Goal: Information Seeking & Learning: Learn about a topic

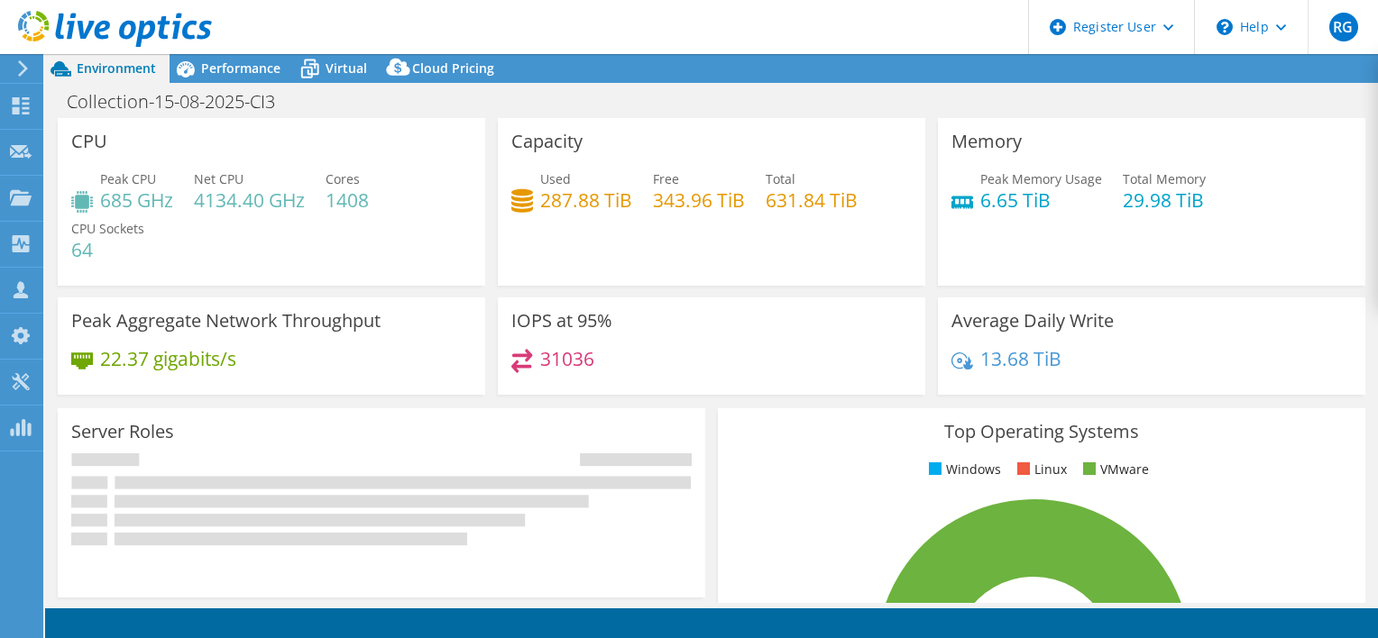
select select "USD"
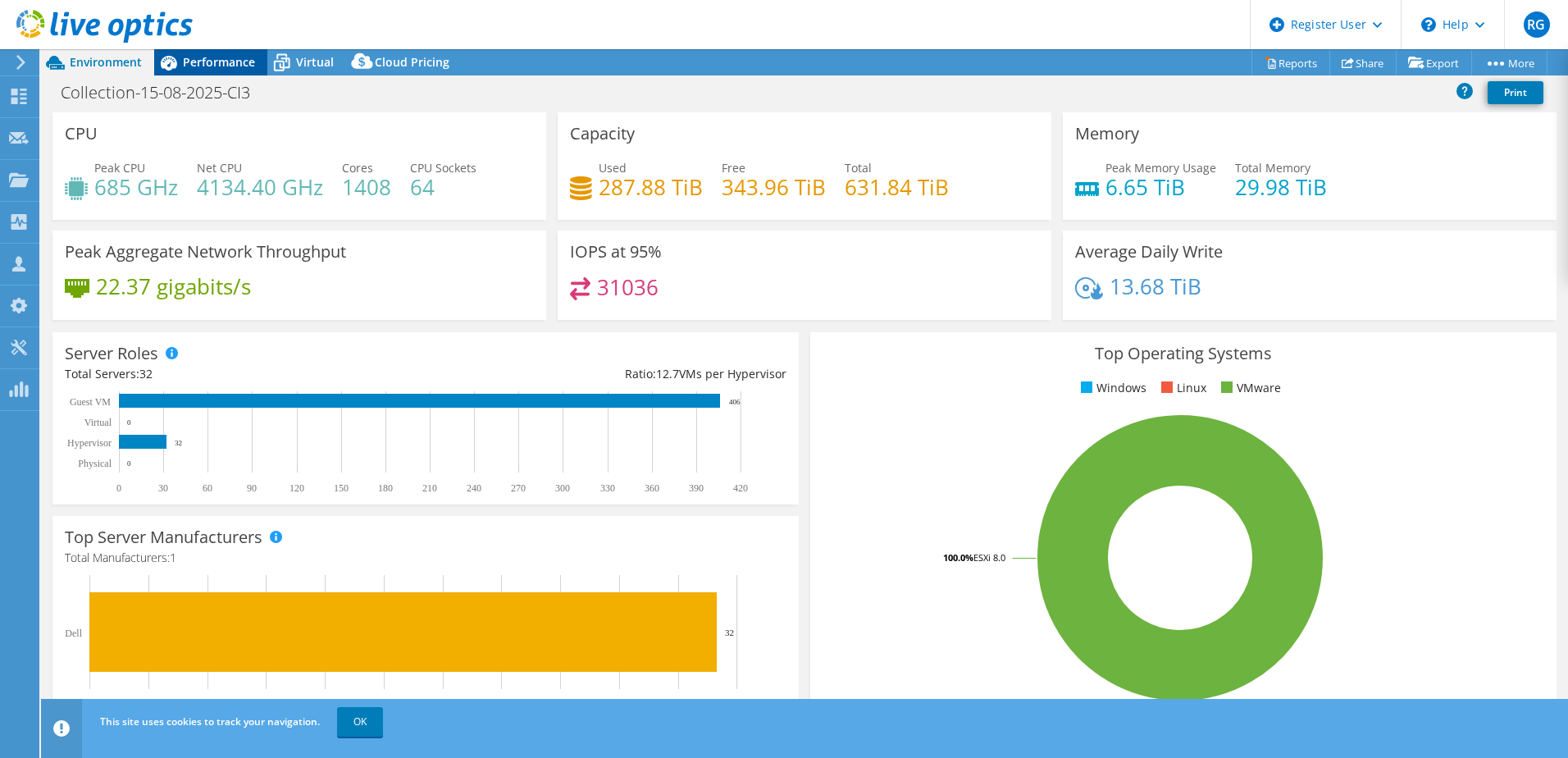
click at [214, 61] on span "Performance" at bounding box center [218, 61] width 72 height 15
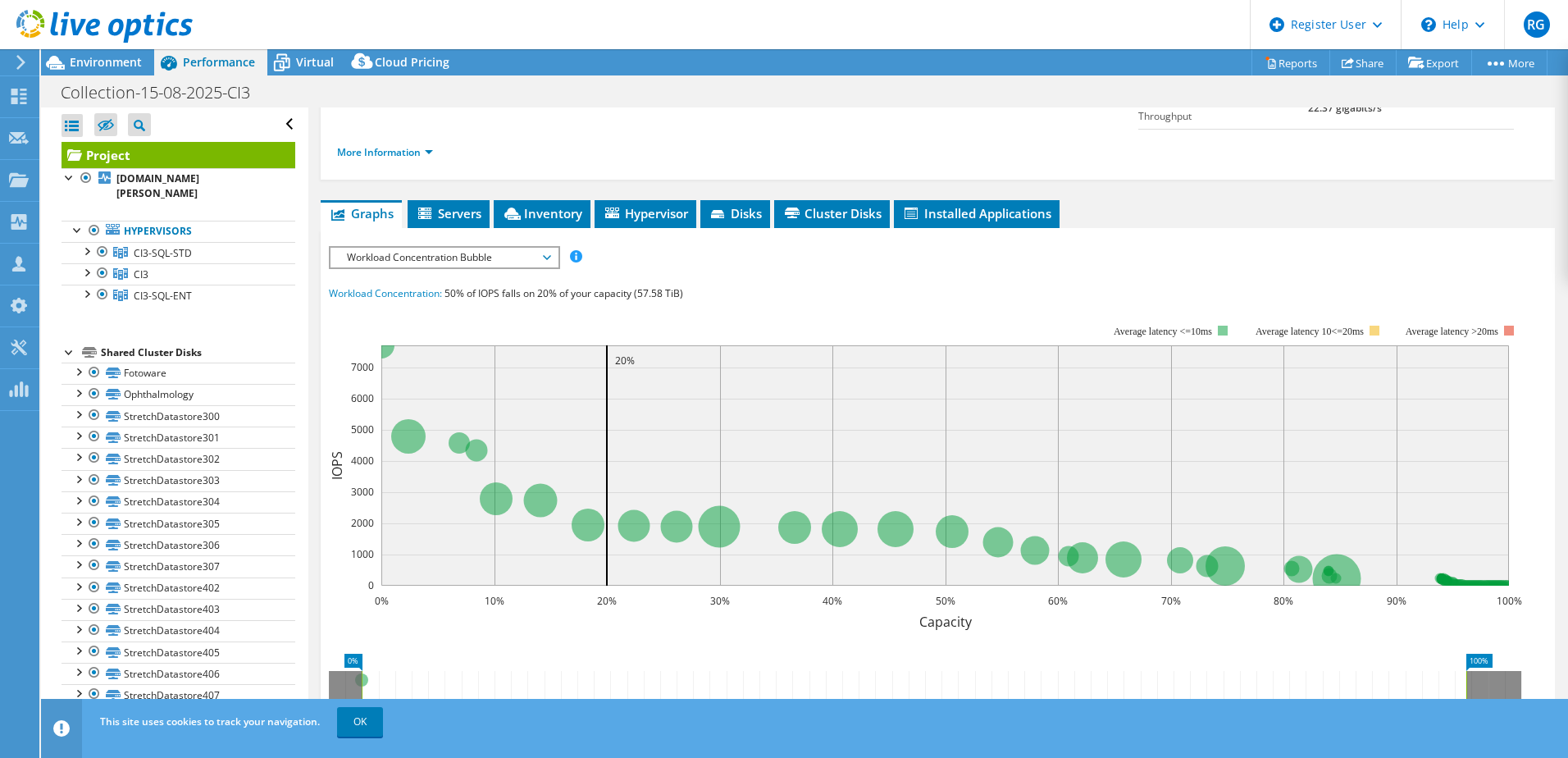
scroll to position [246, 0]
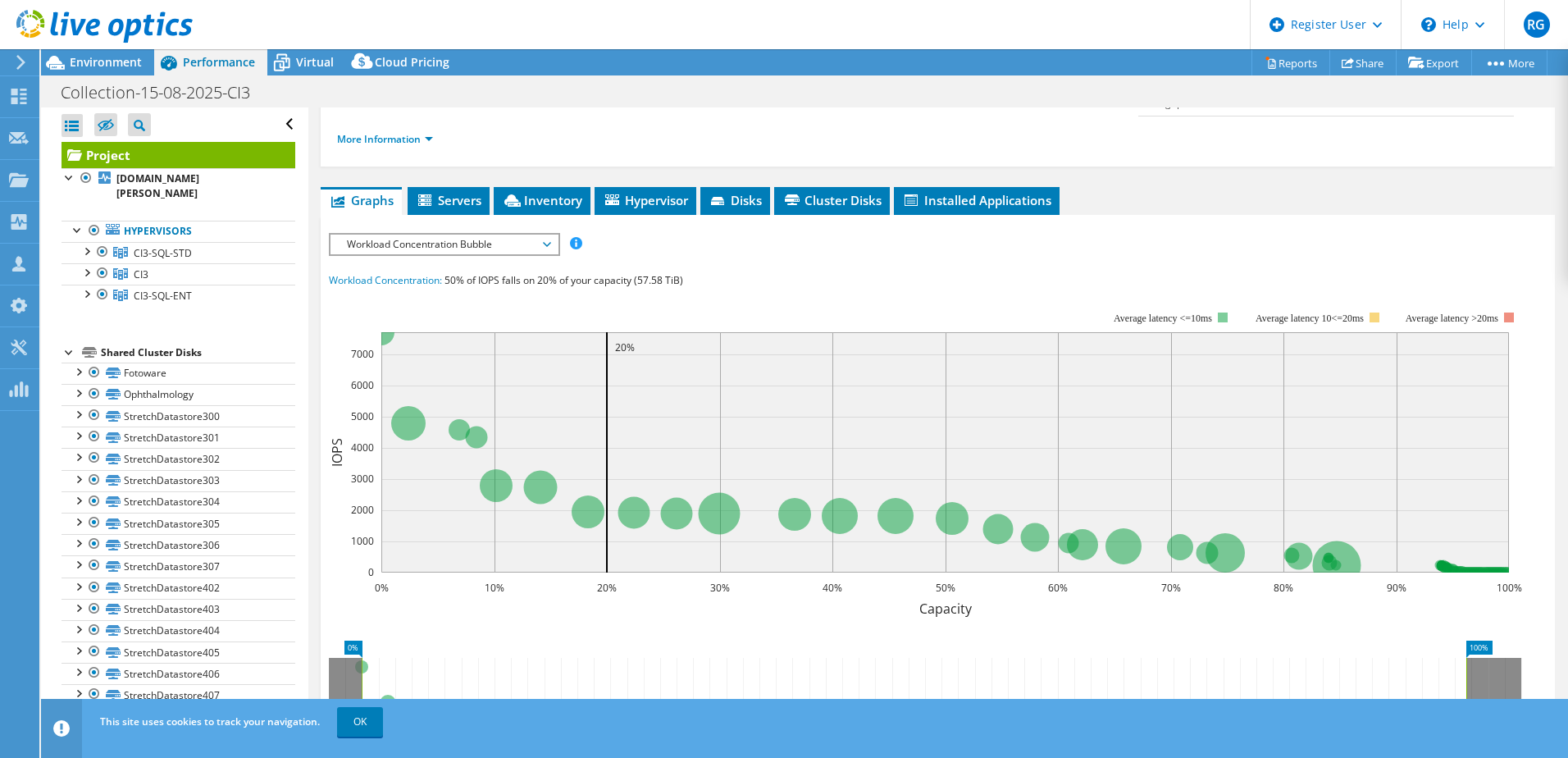
click at [546, 235] on span "Workload Concentration Bubble" at bounding box center [444, 245] width 211 height 20
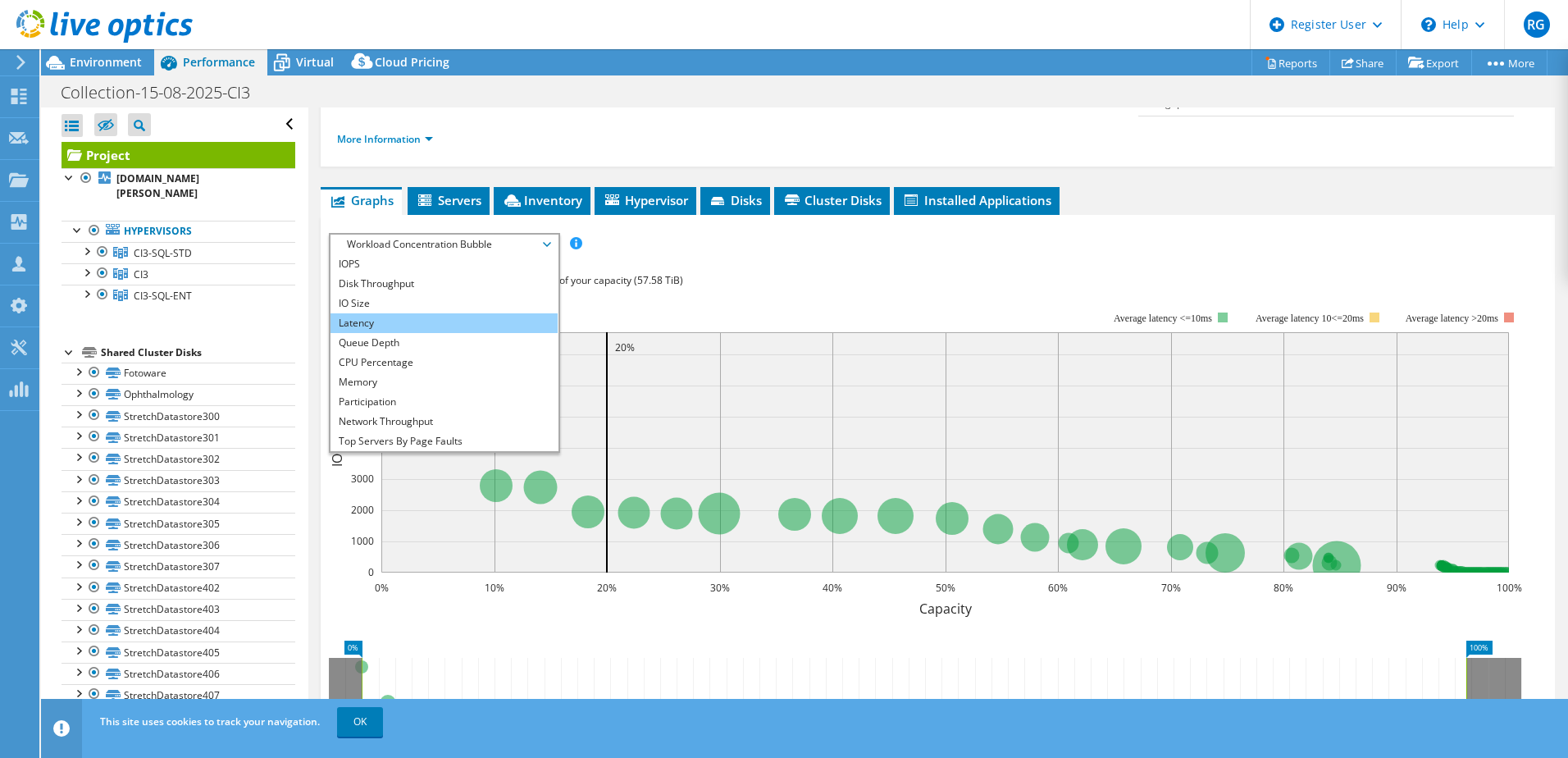
click at [493, 313] on li "Latency" at bounding box center [444, 323] width 227 height 20
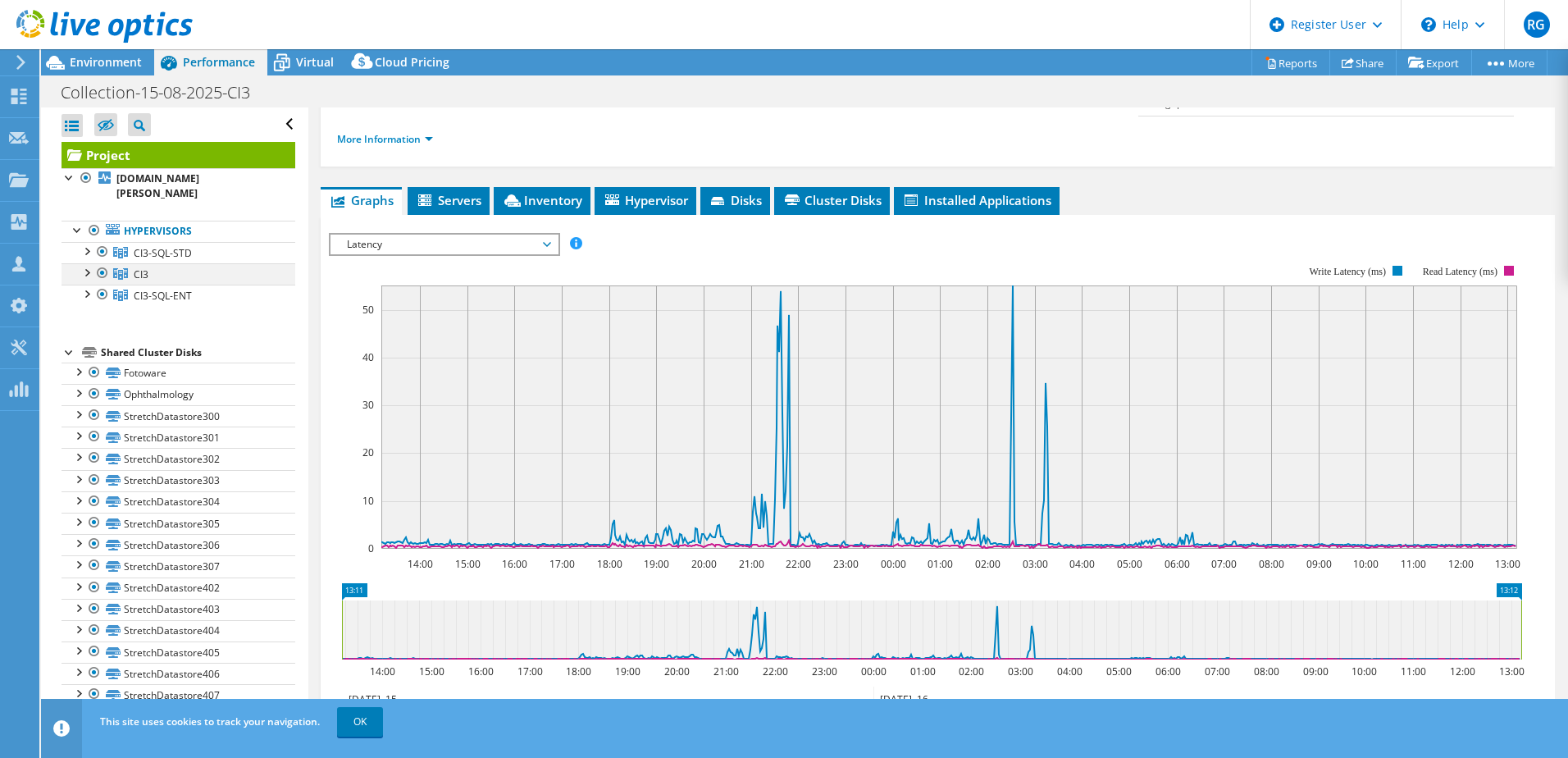
click at [93, 276] on div at bounding box center [86, 271] width 16 height 16
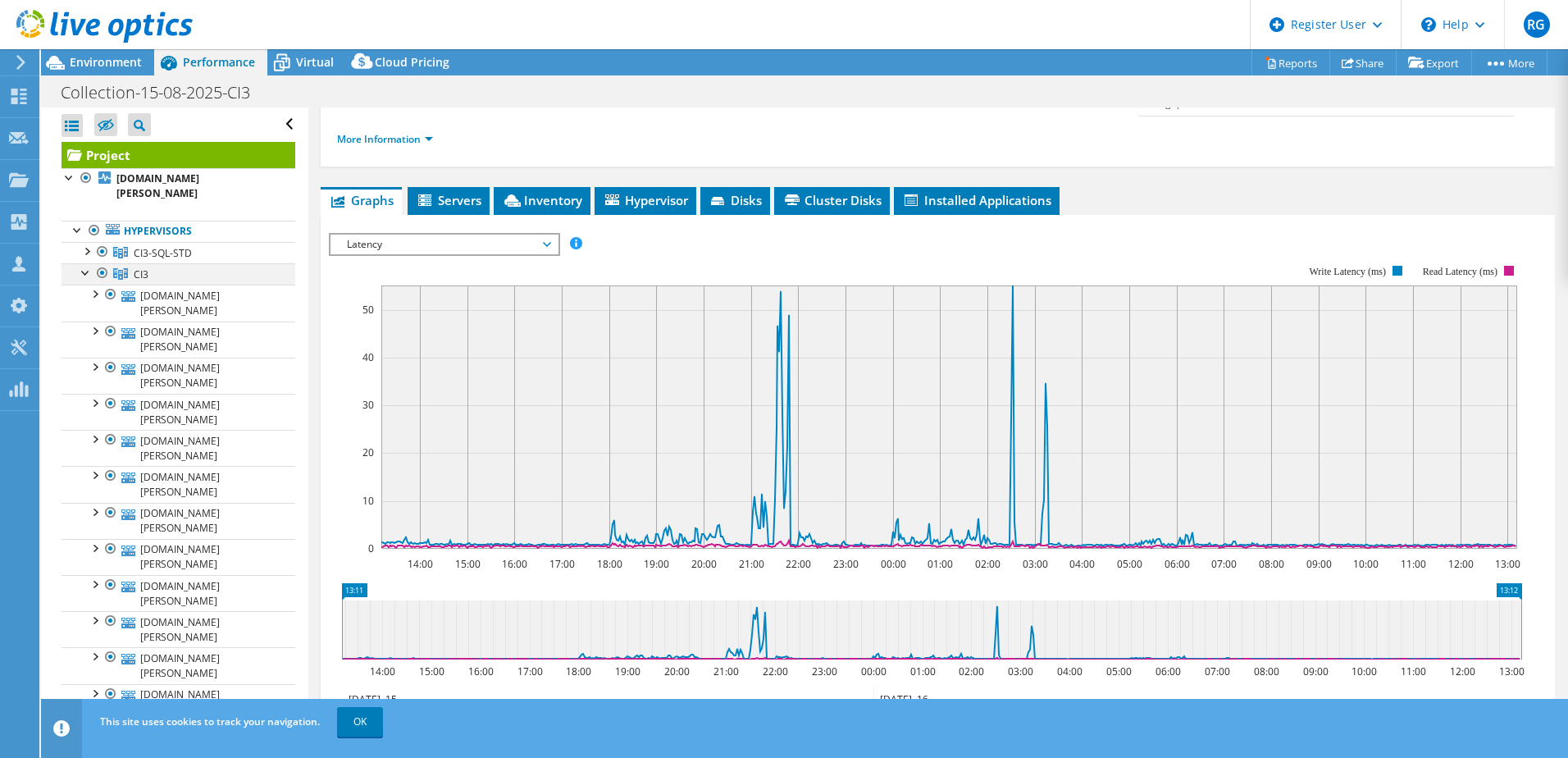
click at [93, 276] on div at bounding box center [86, 271] width 16 height 16
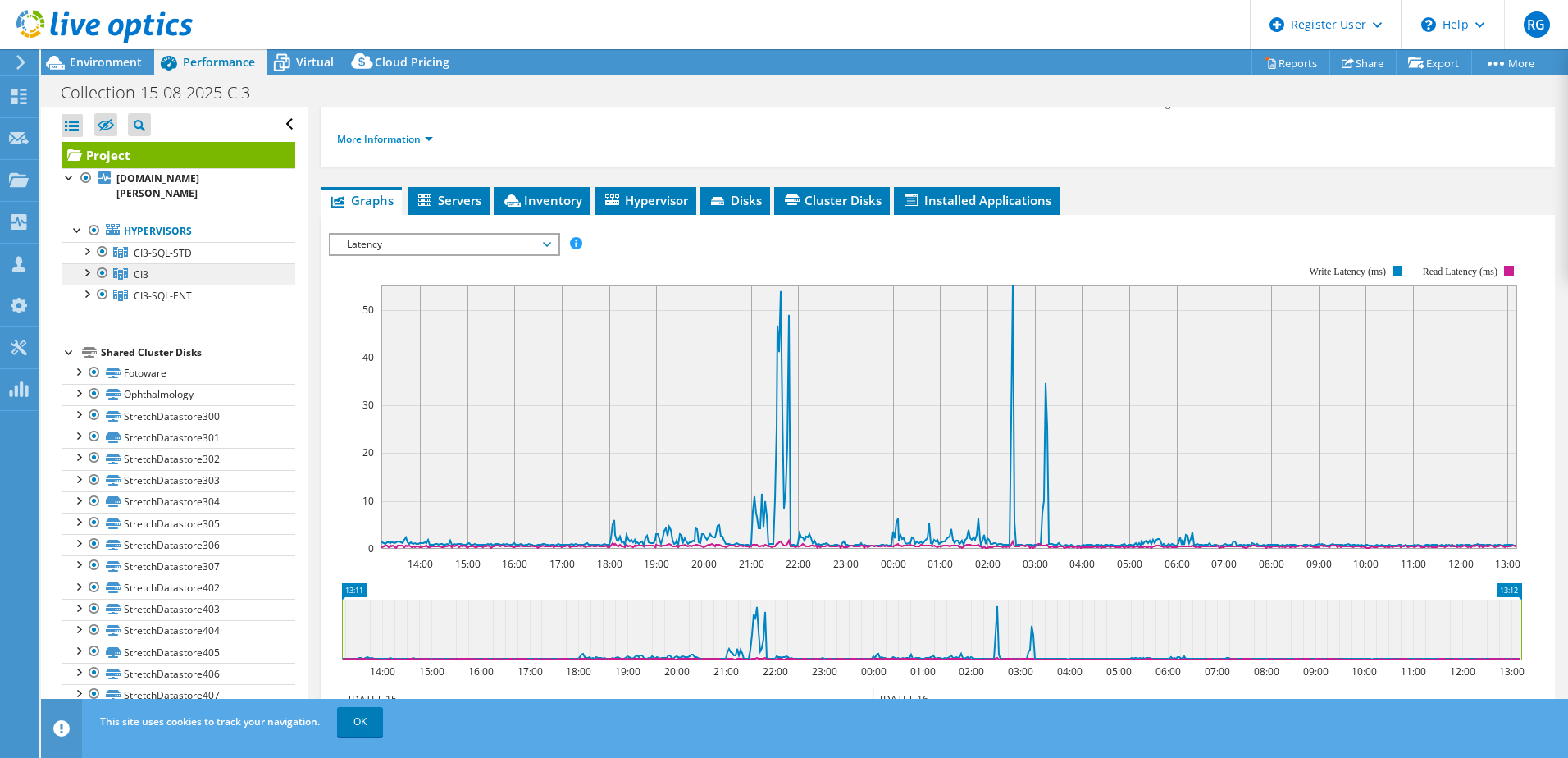
click at [193, 263] on link "CI3" at bounding box center [178, 252] width 234 height 21
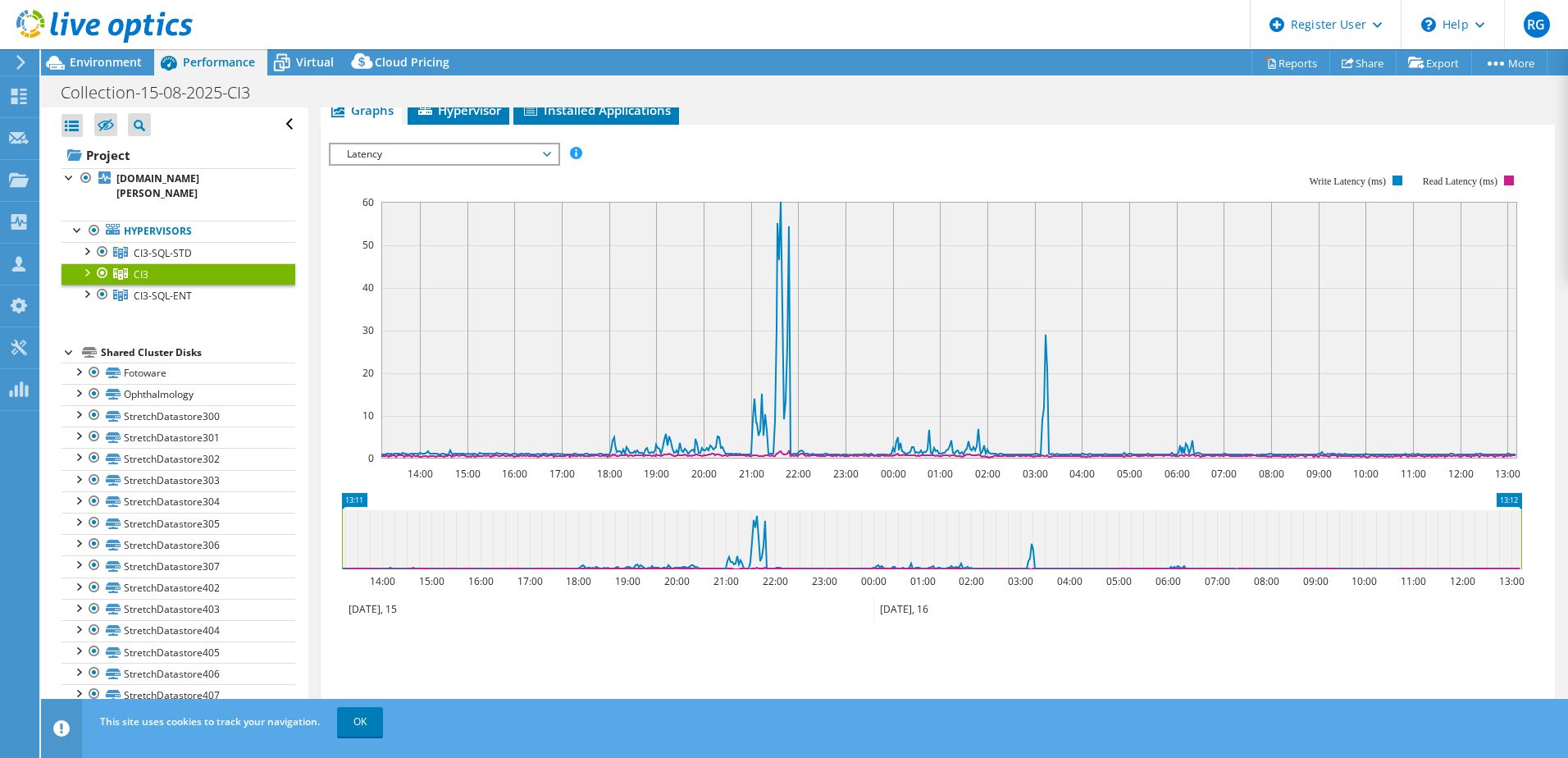
click at [84, 278] on div at bounding box center [86, 271] width 16 height 16
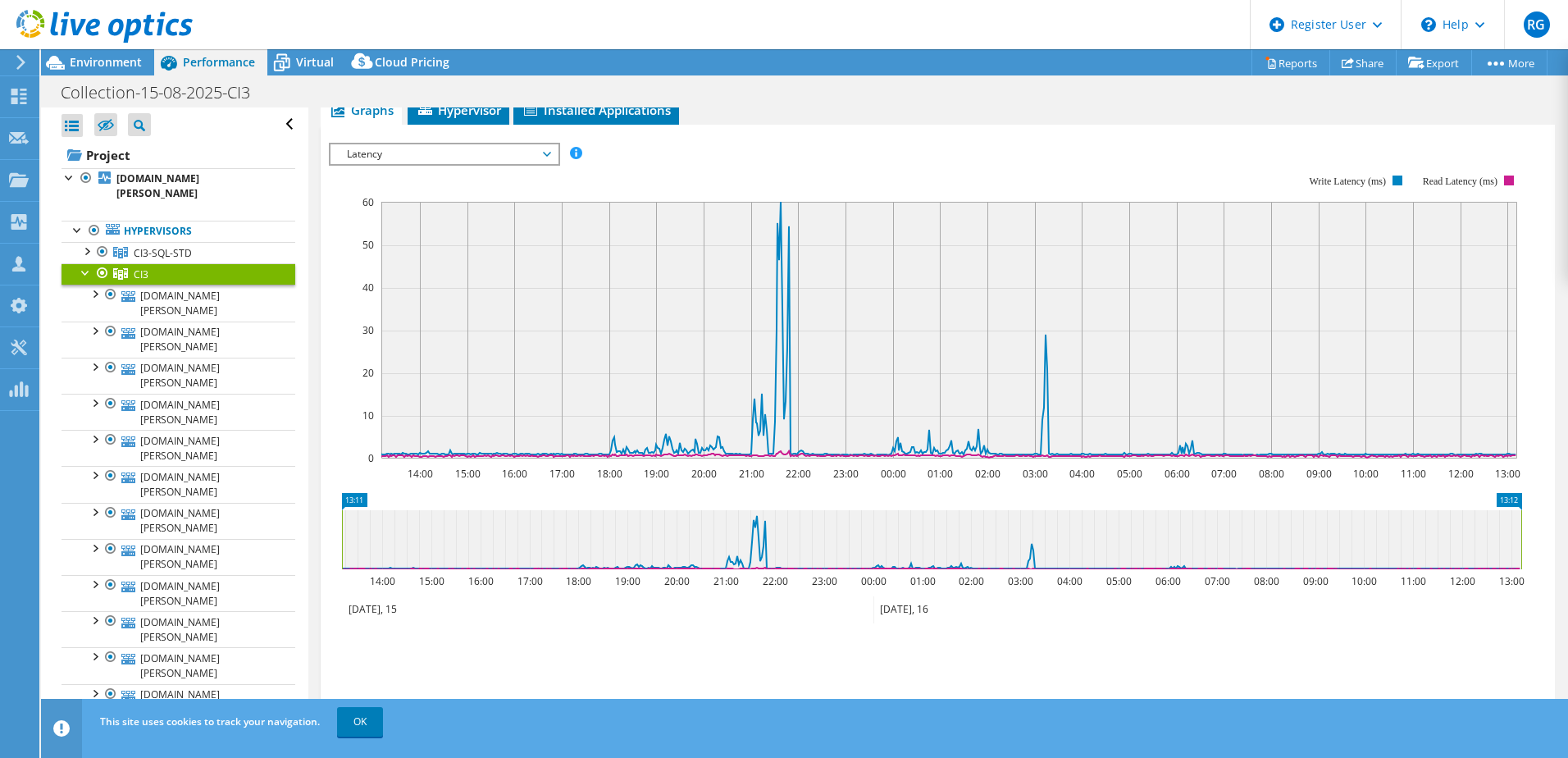
click at [84, 278] on div at bounding box center [86, 271] width 16 height 16
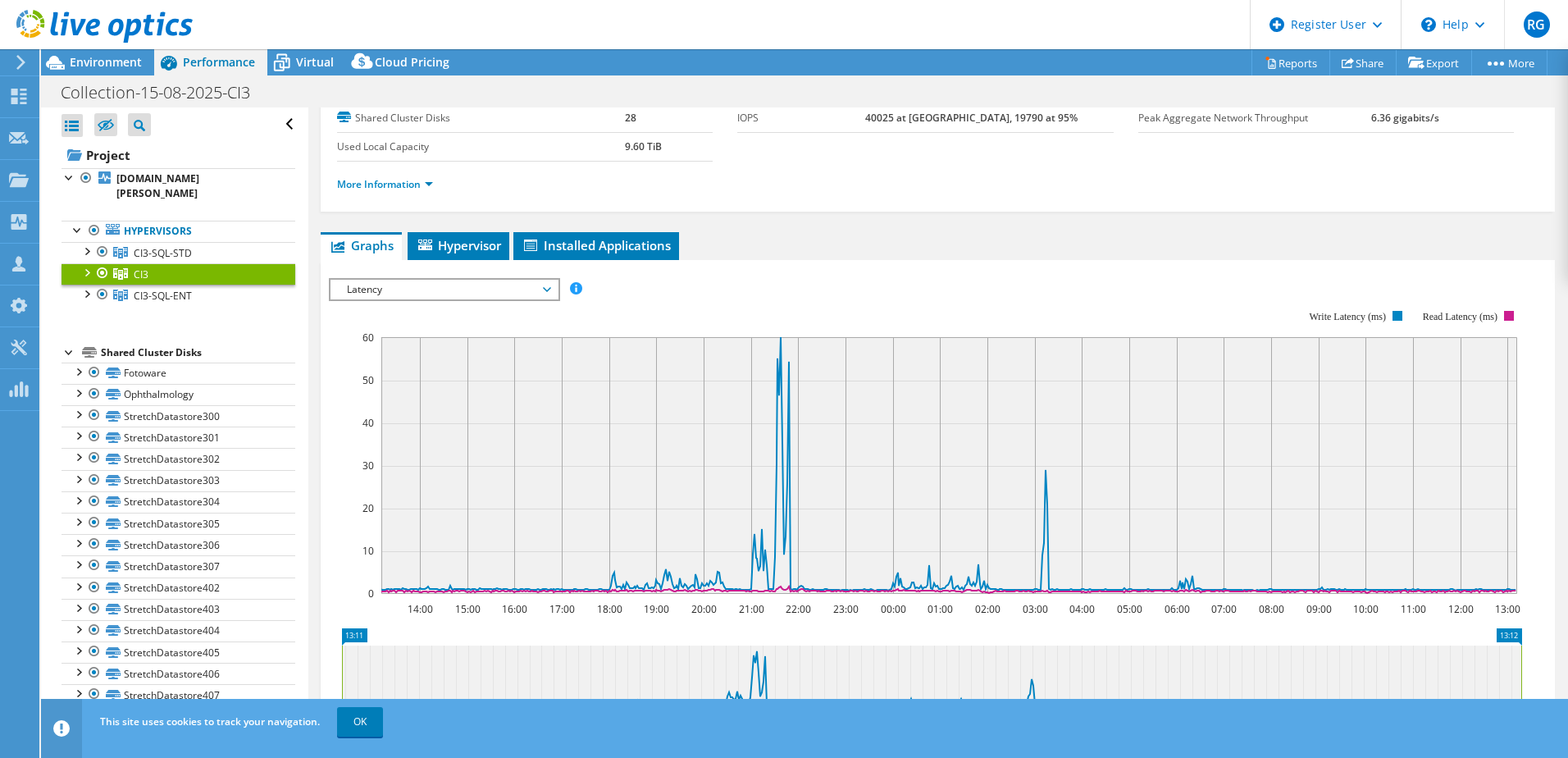
scroll to position [103, 0]
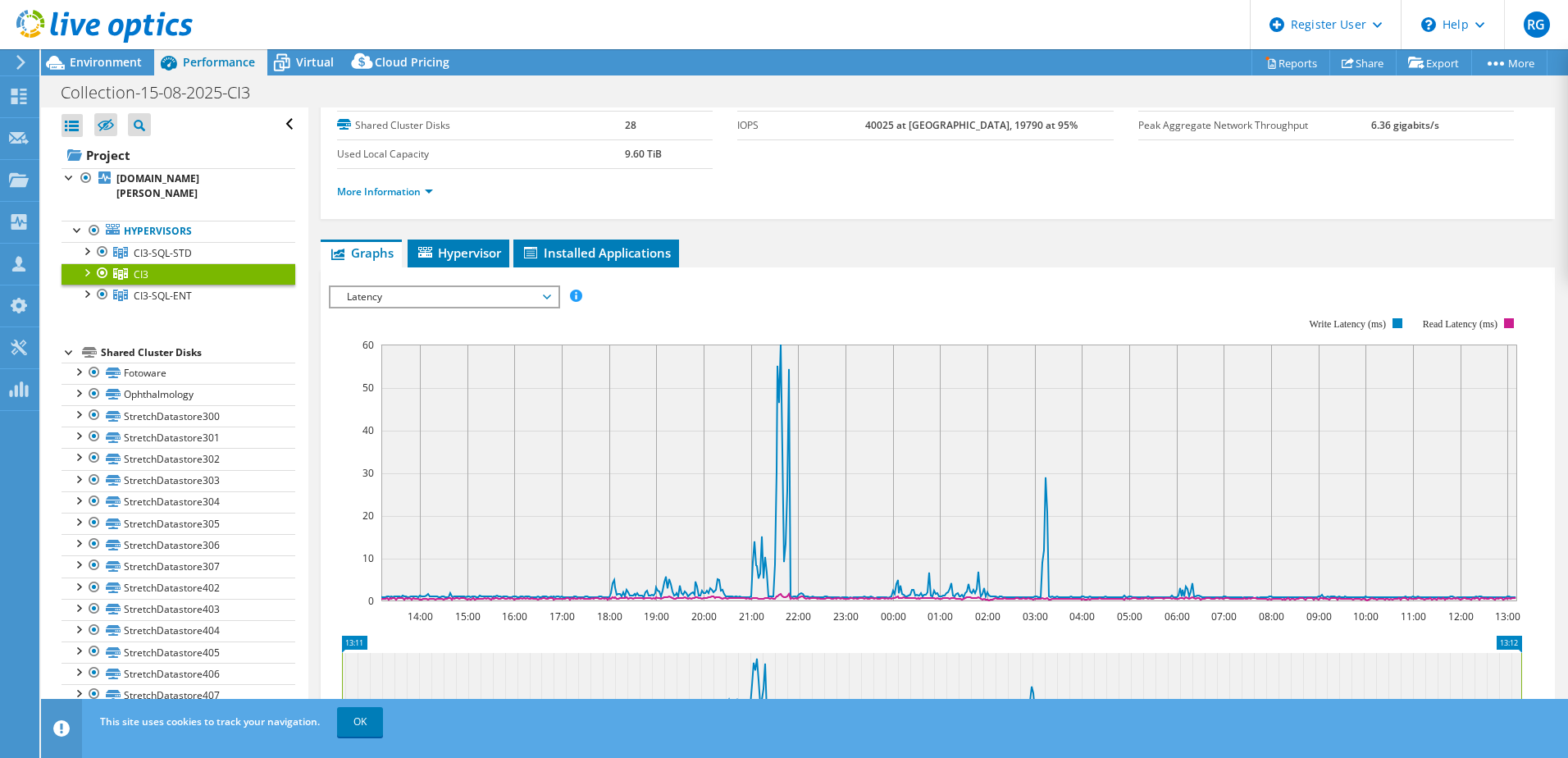
click at [550, 302] on span "Latency" at bounding box center [444, 298] width 227 height 20
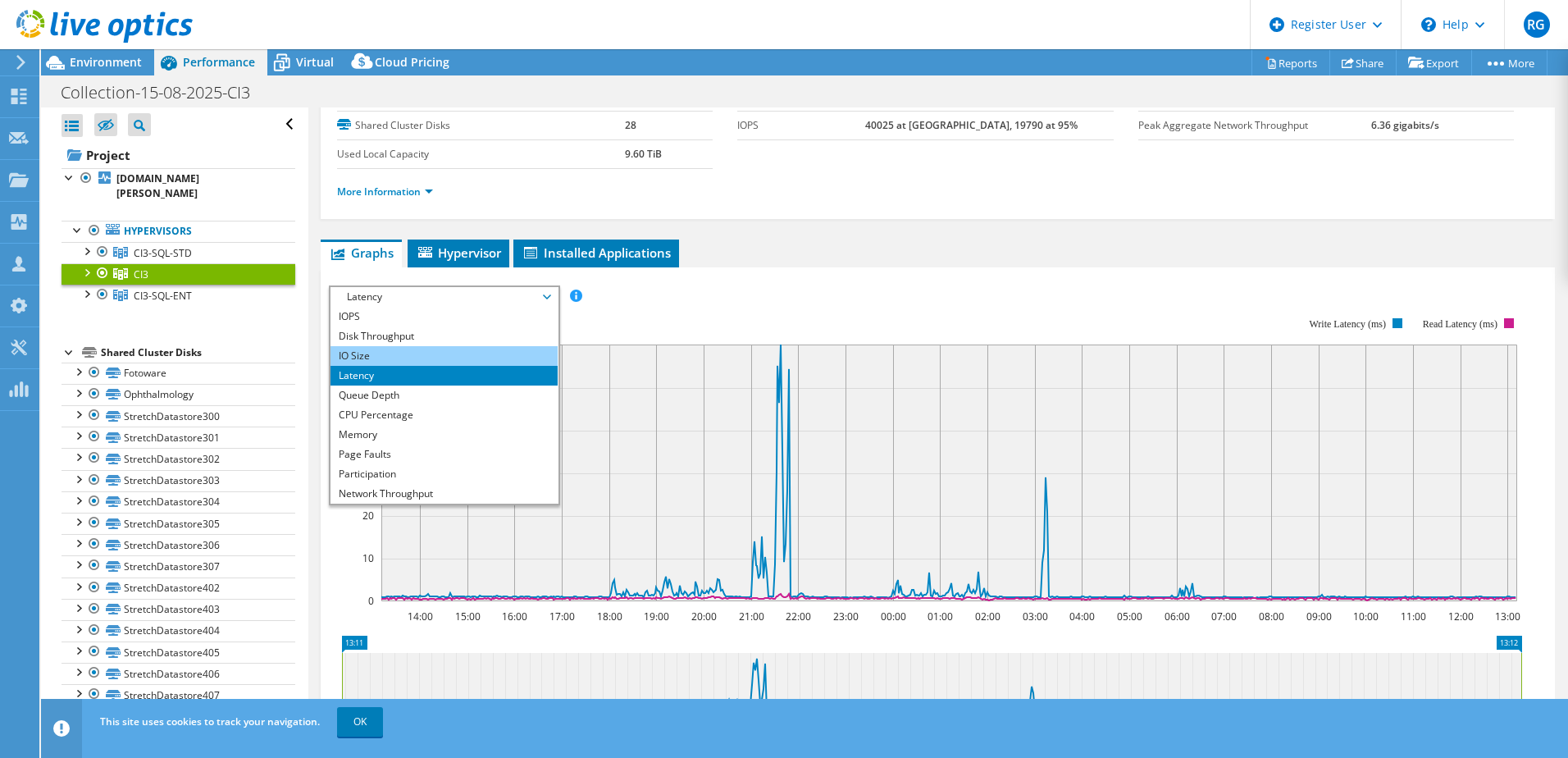
click at [515, 348] on li "IO Size" at bounding box center [444, 356] width 227 height 20
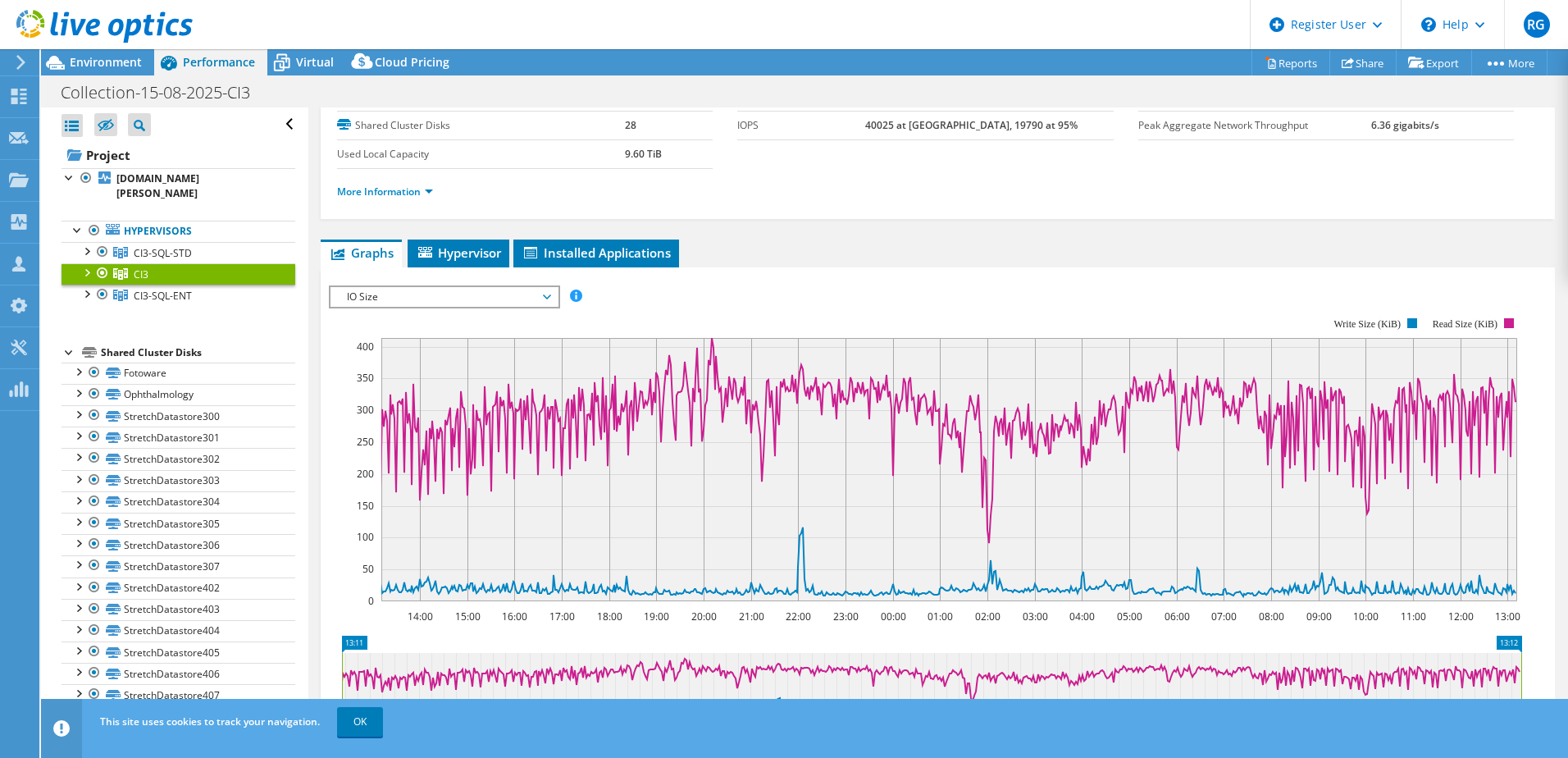
click at [542, 296] on span "IO Size" at bounding box center [444, 298] width 211 height 20
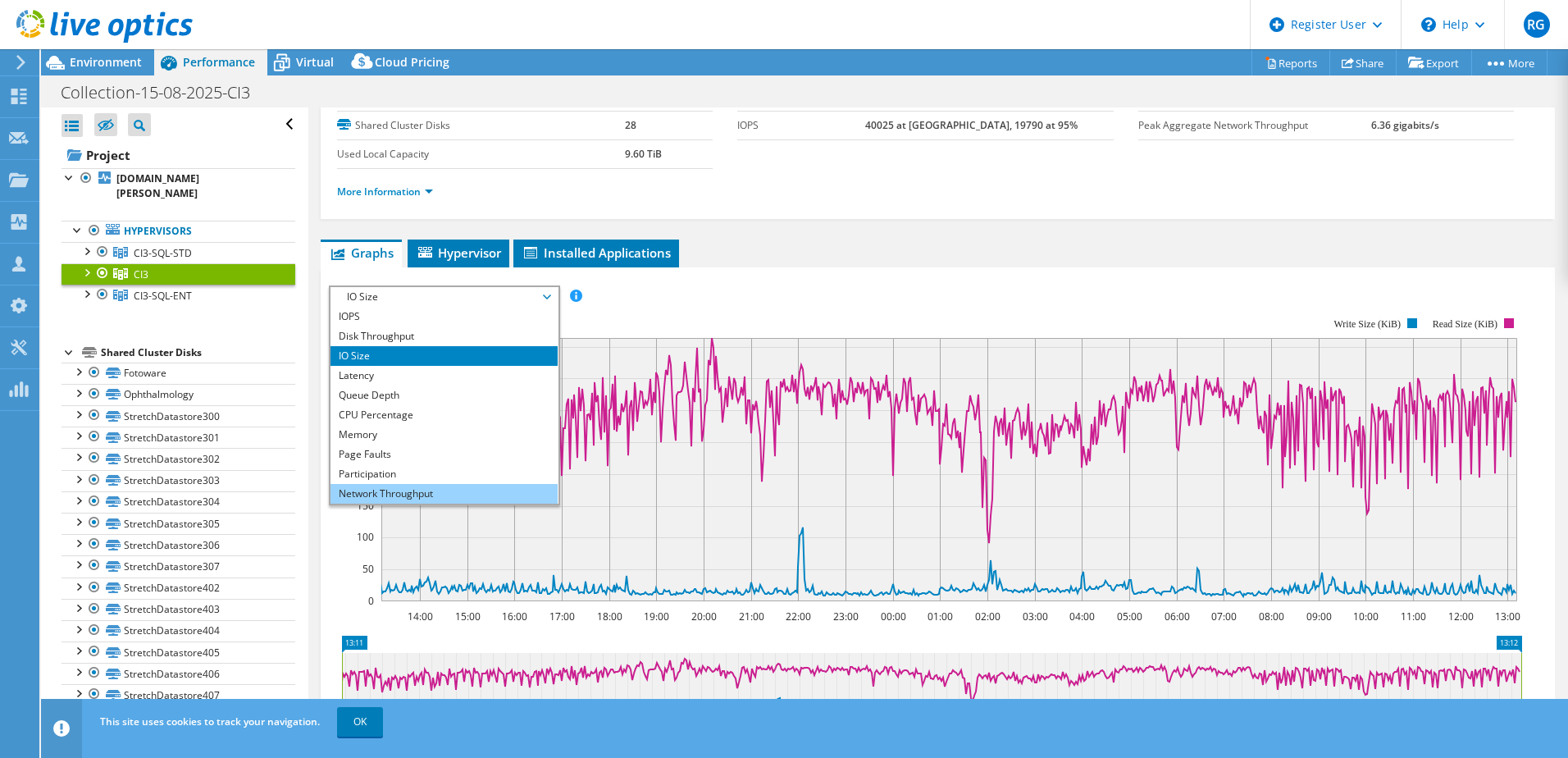
click at [490, 494] on li "Network Throughput" at bounding box center [444, 494] width 227 height 20
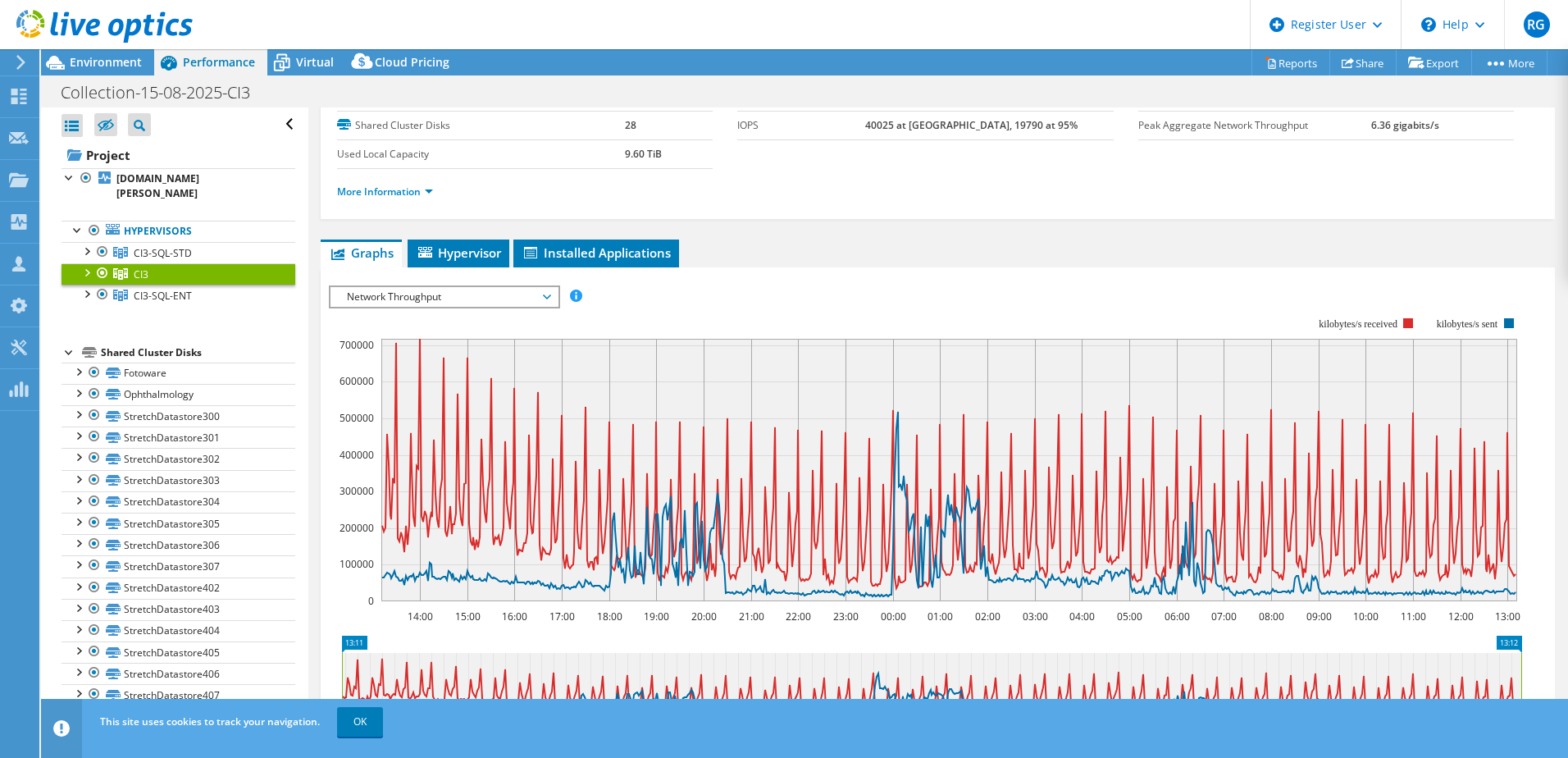
click at [545, 293] on span "Network Throughput" at bounding box center [444, 298] width 211 height 20
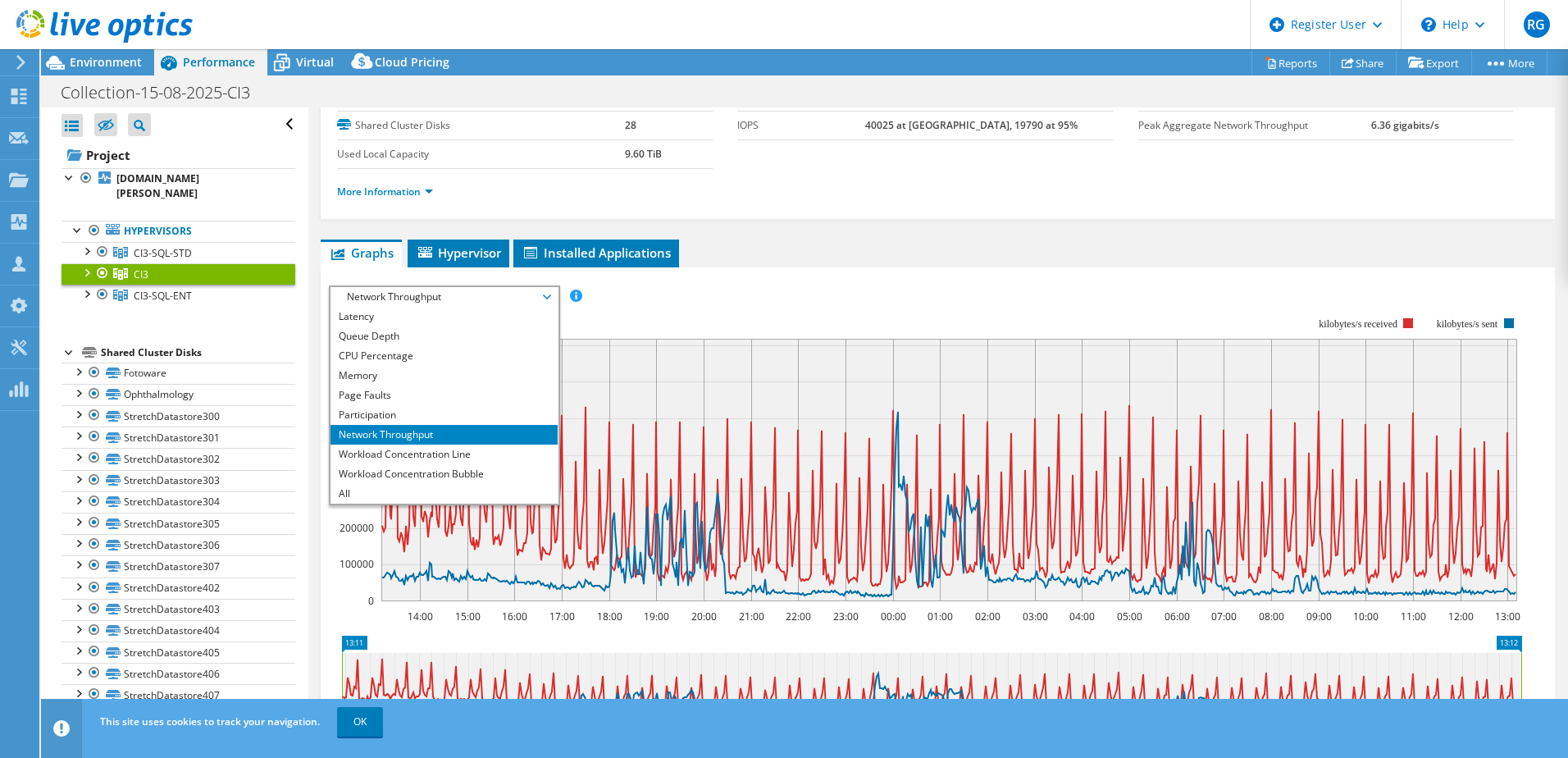
scroll to position [0, 0]
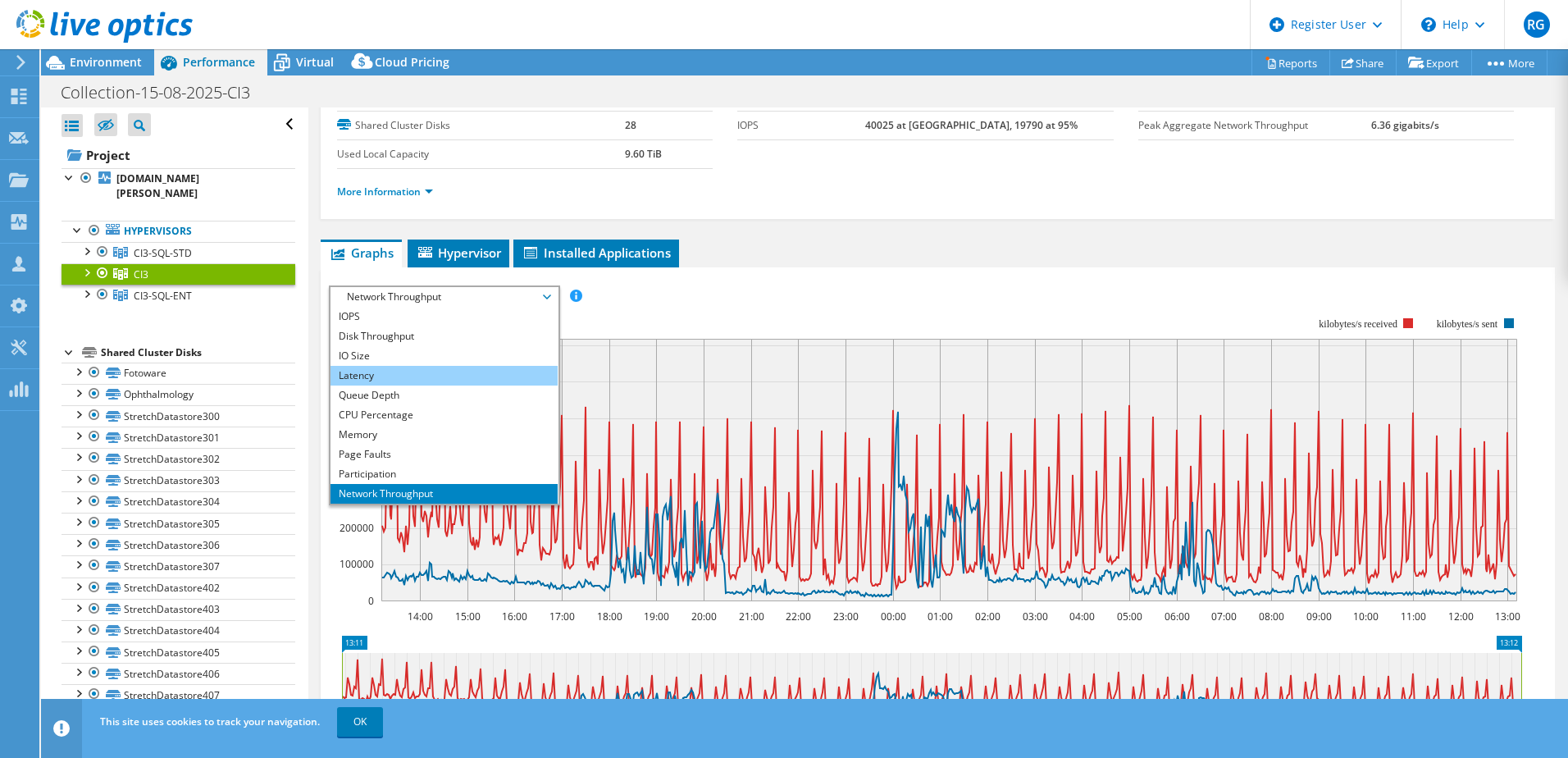
click at [490, 379] on li "Latency" at bounding box center [444, 376] width 227 height 20
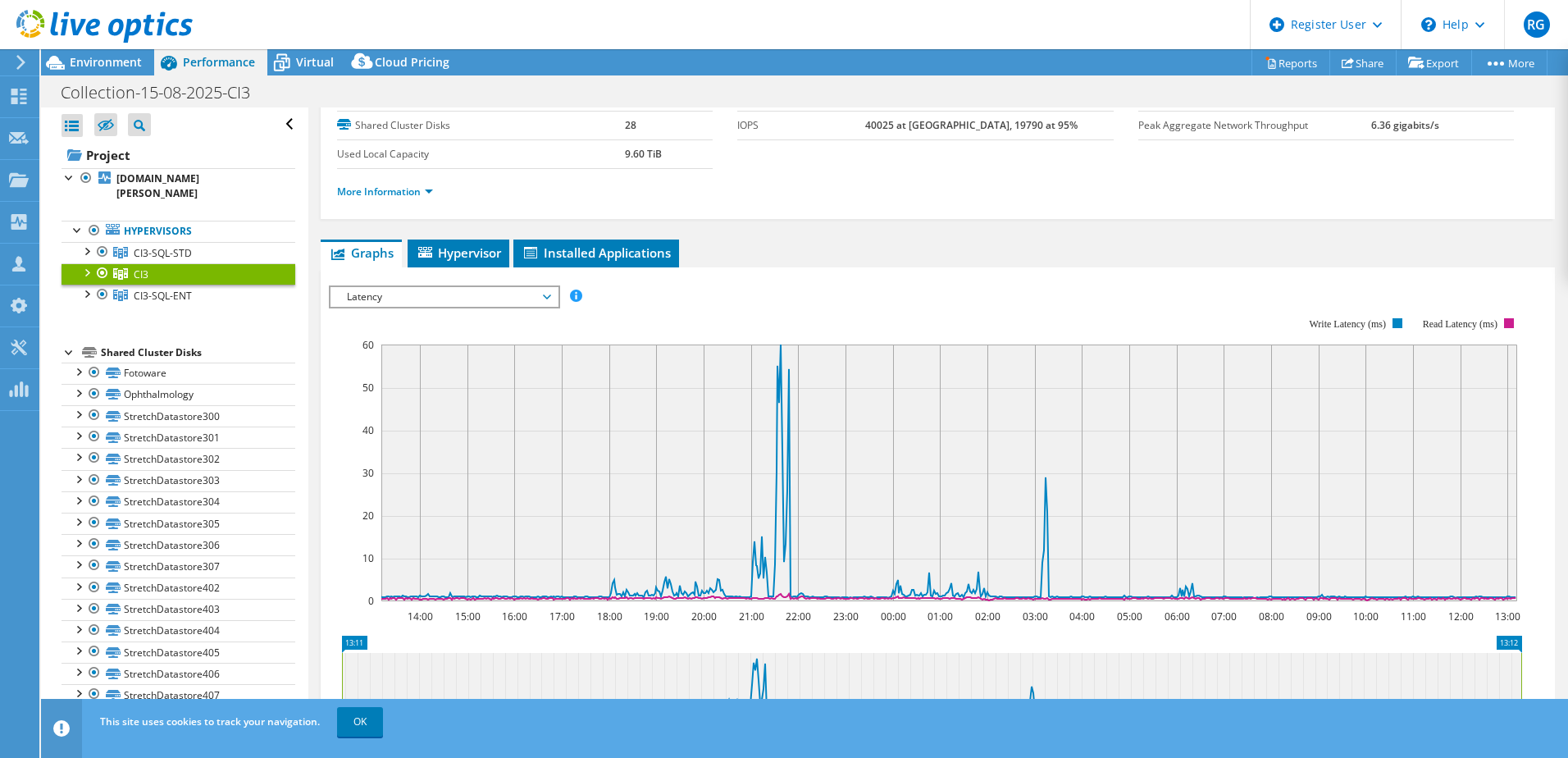
click at [544, 296] on span "Latency" at bounding box center [444, 298] width 211 height 20
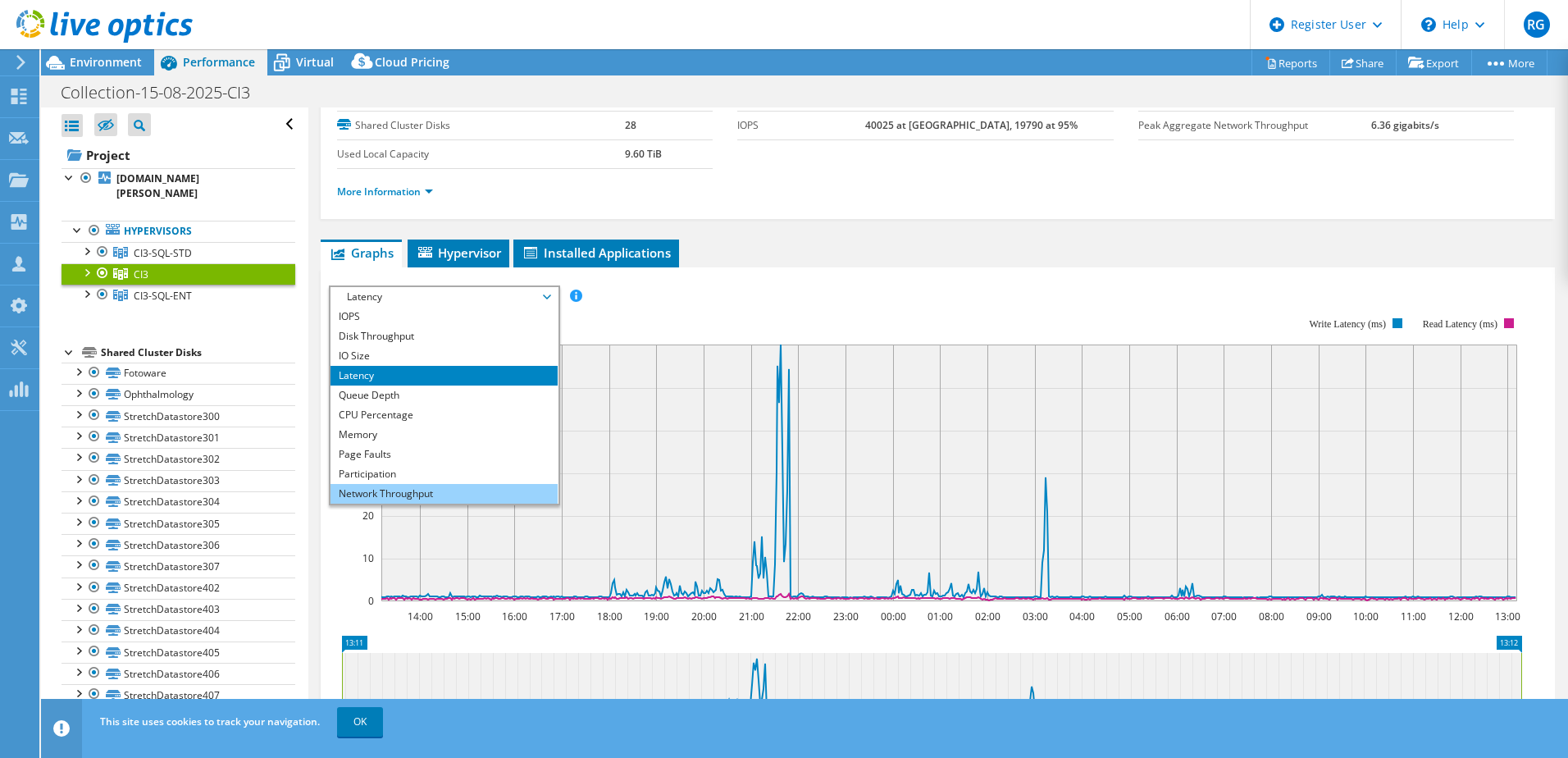
click at [473, 484] on li "Network Throughput" at bounding box center [444, 494] width 227 height 20
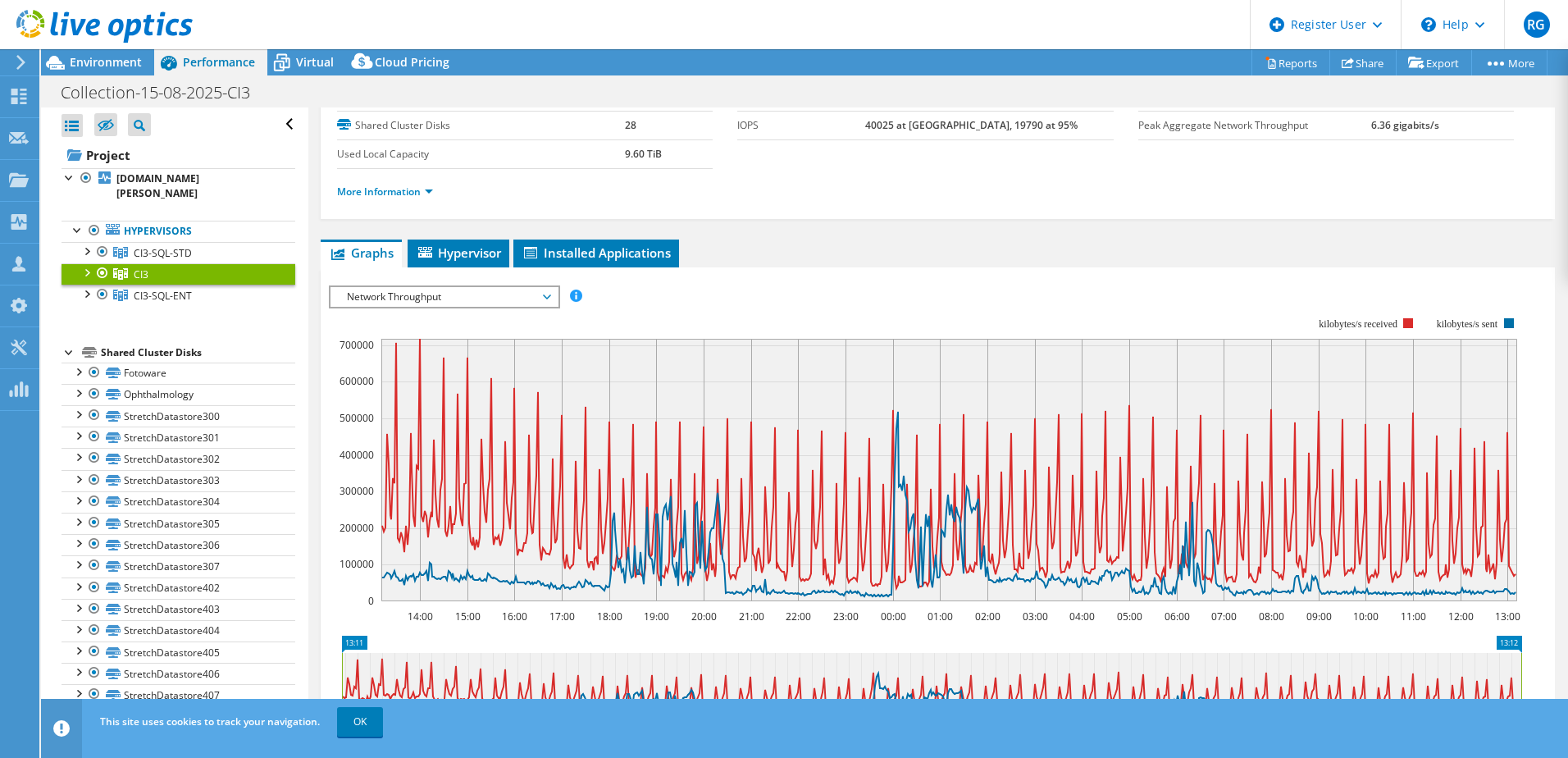
click at [548, 296] on span "Network Throughput" at bounding box center [444, 298] width 211 height 20
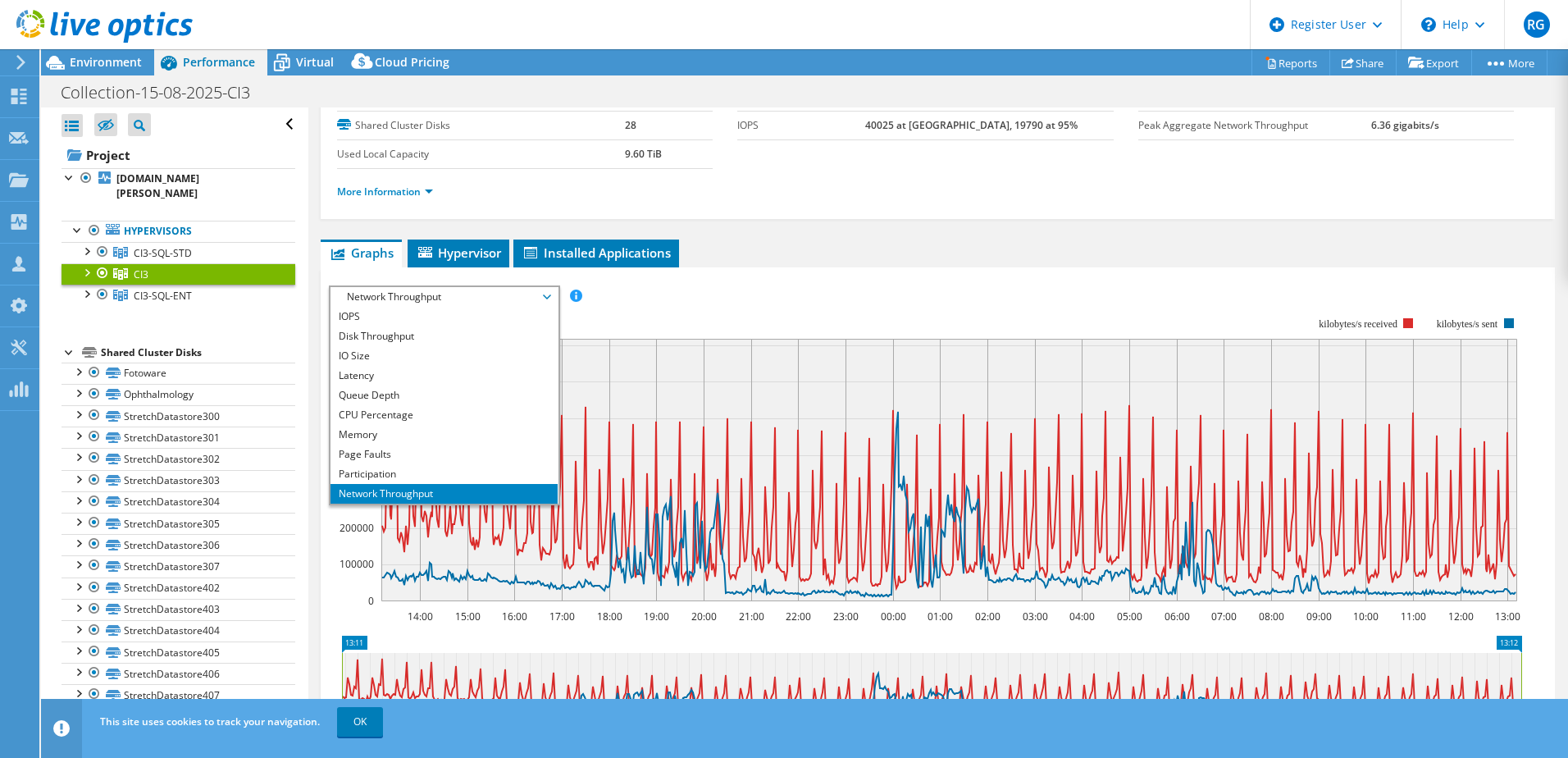
click at [628, 298] on rect at bounding box center [926, 460] width 1193 height 328
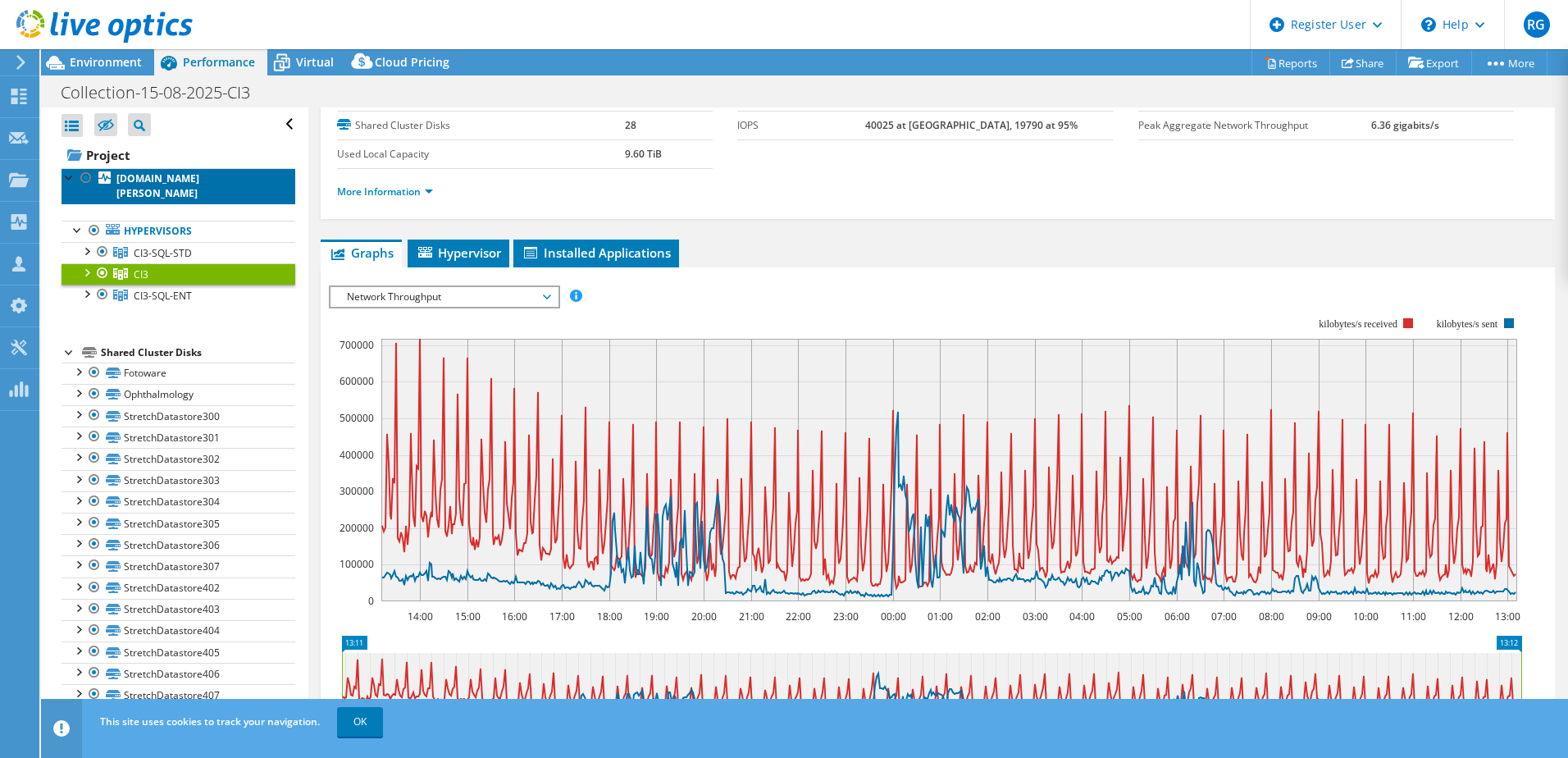
click at [199, 177] on b "[DOMAIN_NAME][PERSON_NAME]" at bounding box center [157, 186] width 83 height 29
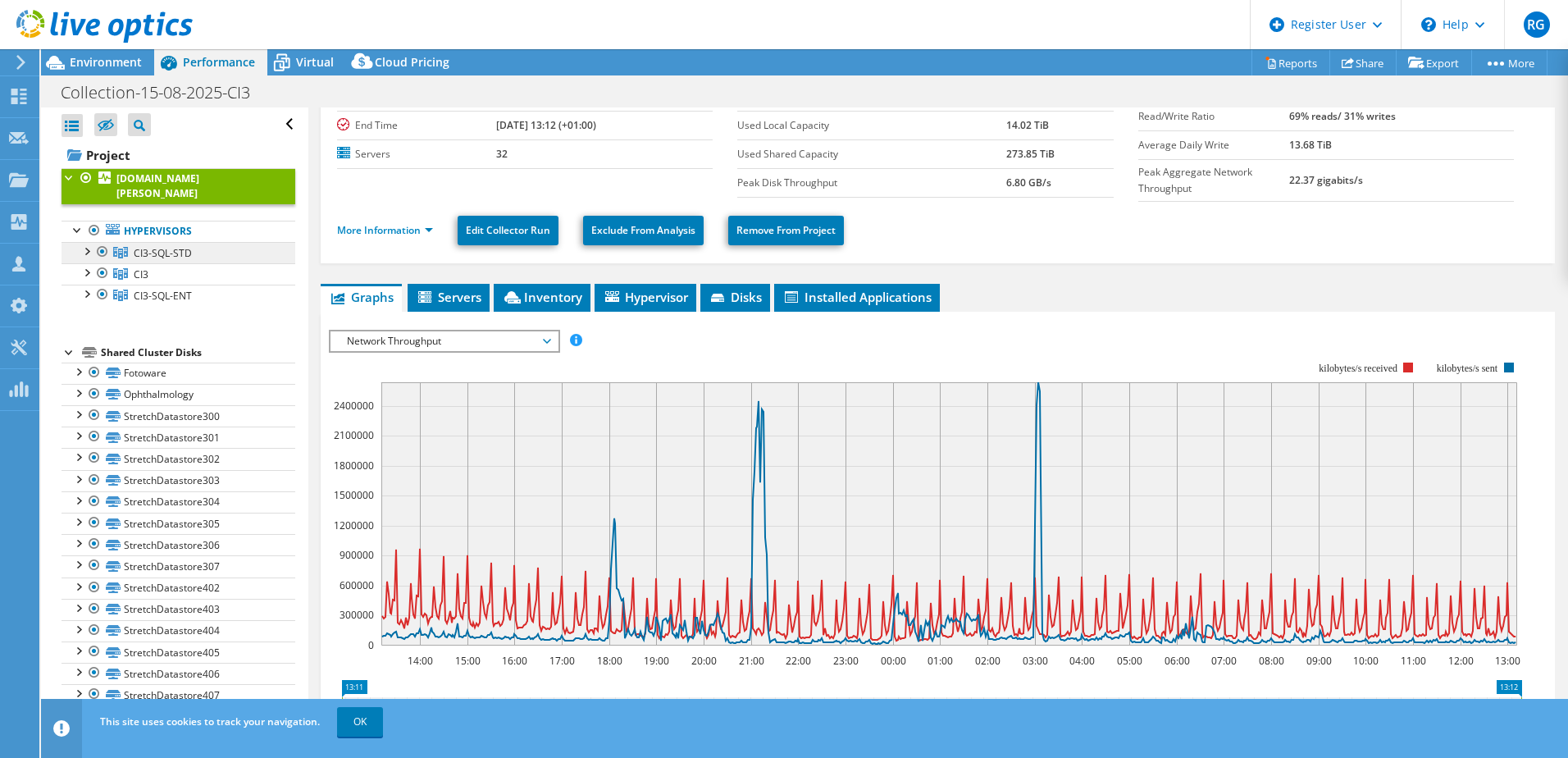
click at [229, 253] on link "CI3-SQL-STD" at bounding box center [178, 252] width 234 height 21
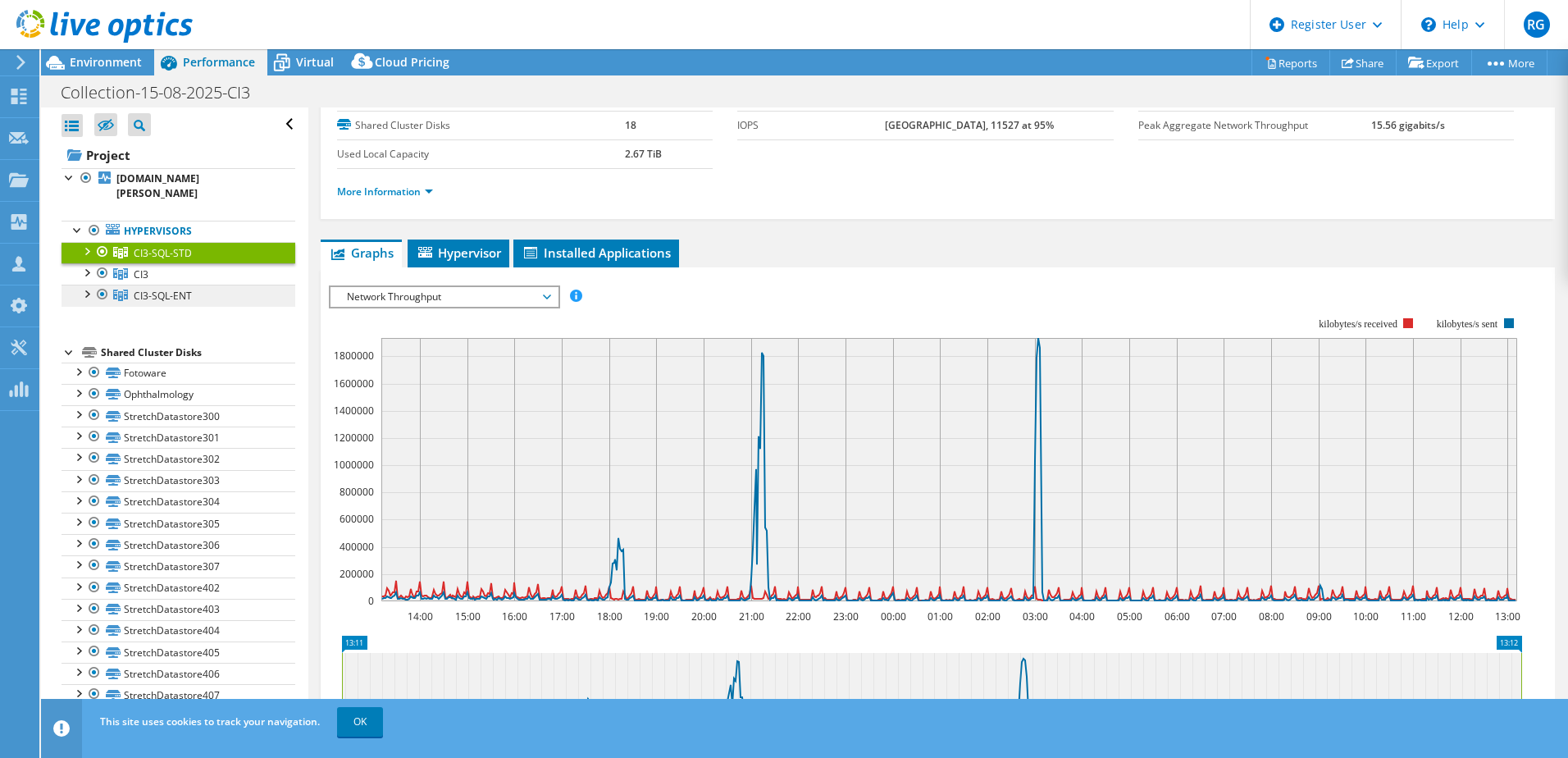
click at [183, 260] on span "CI3-SQL-ENT" at bounding box center [163, 252] width 58 height 14
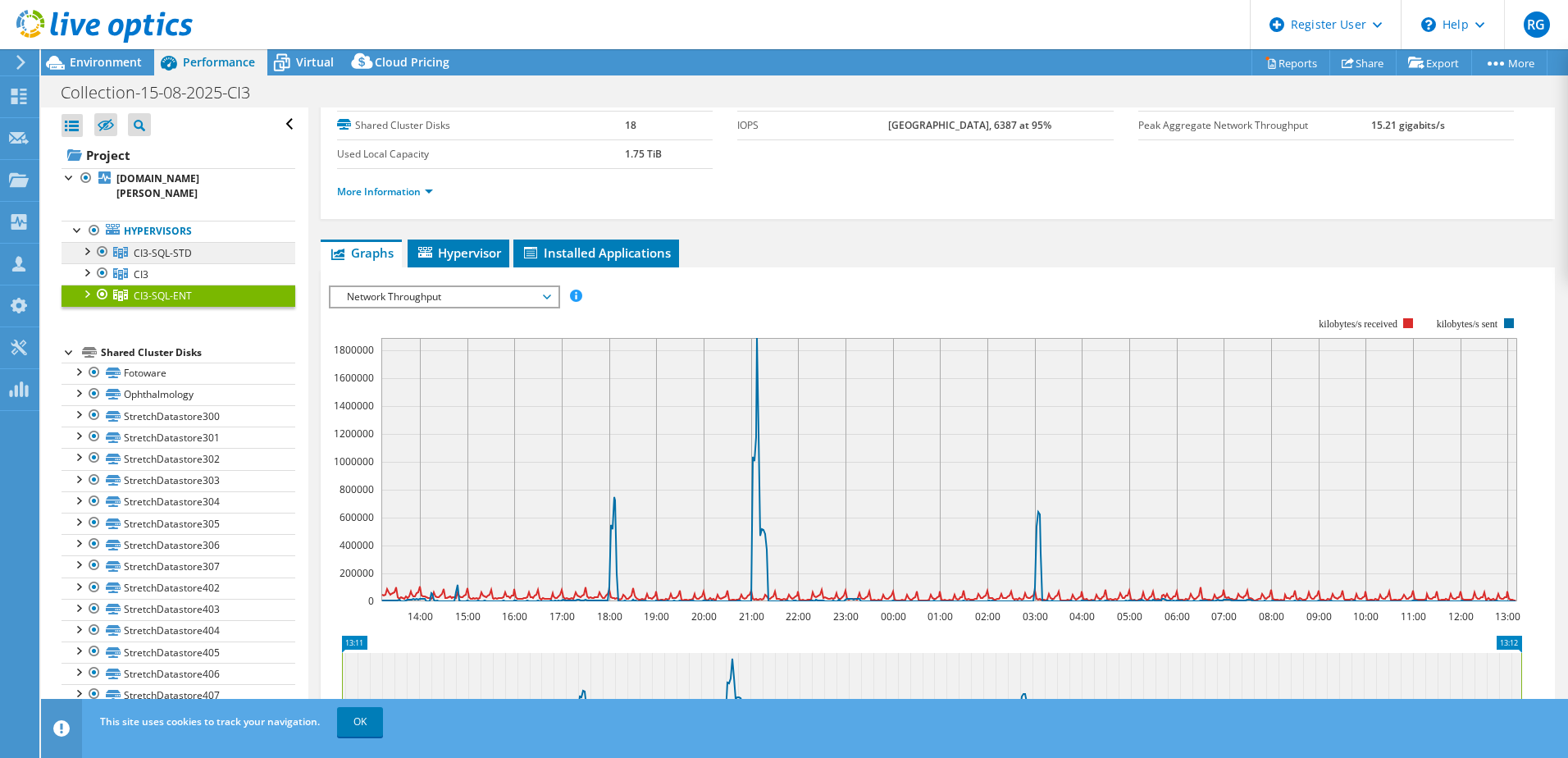
click at [171, 257] on span "CI3-SQL-STD" at bounding box center [163, 252] width 58 height 14
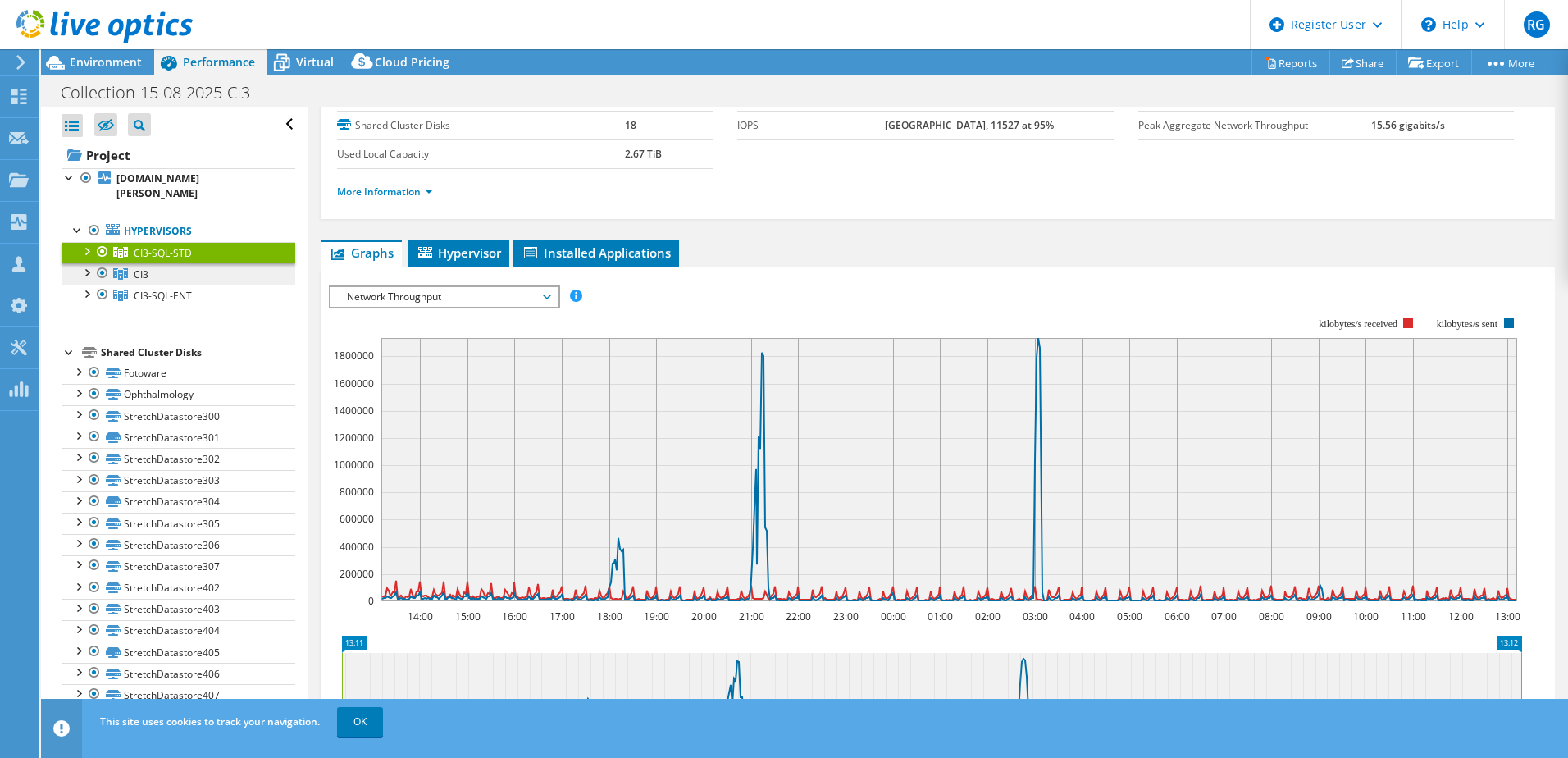
click at [226, 263] on link "CI3" at bounding box center [178, 252] width 234 height 21
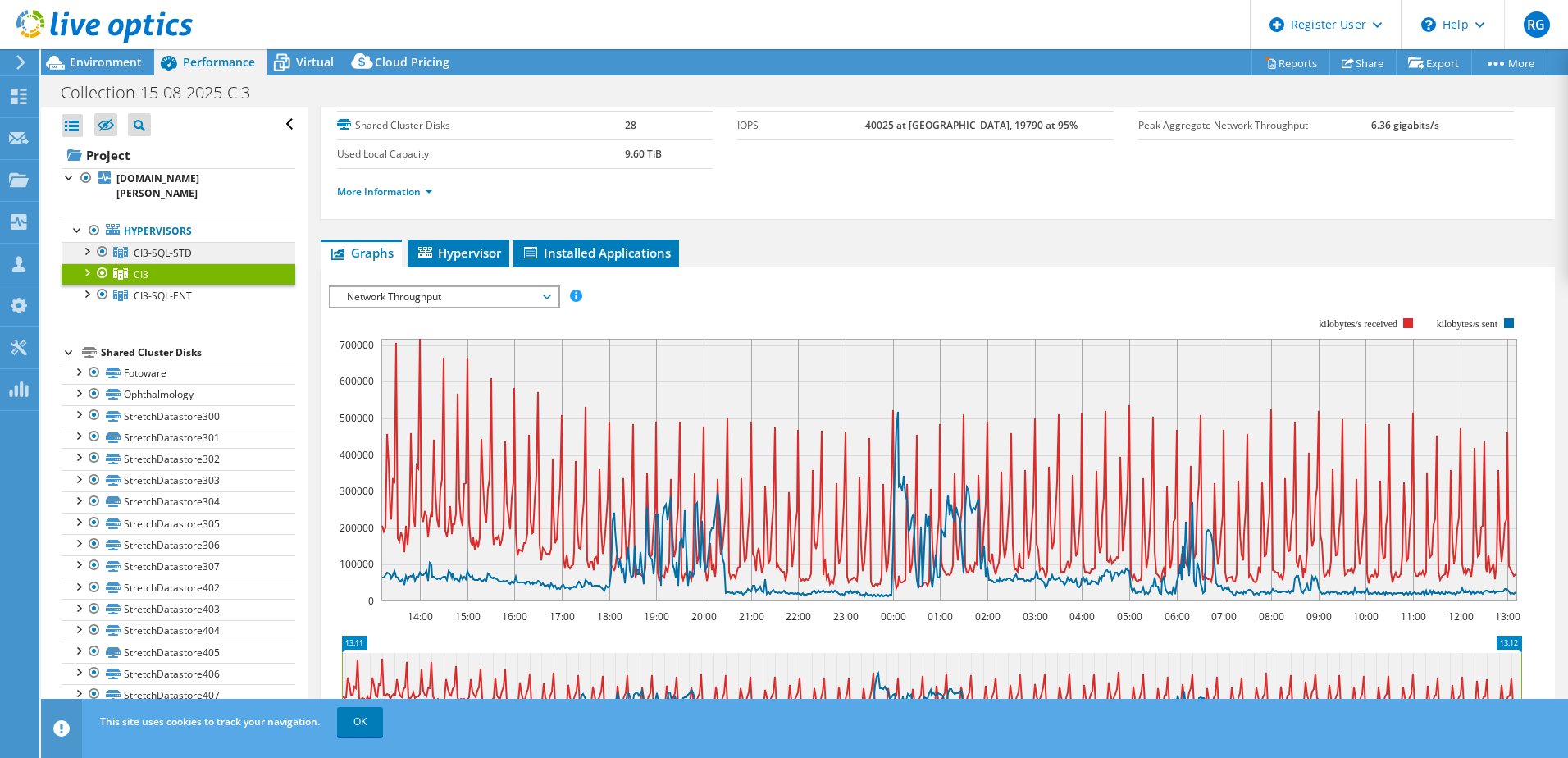
click at [171, 253] on span "CI3-SQL-STD" at bounding box center [163, 252] width 58 height 14
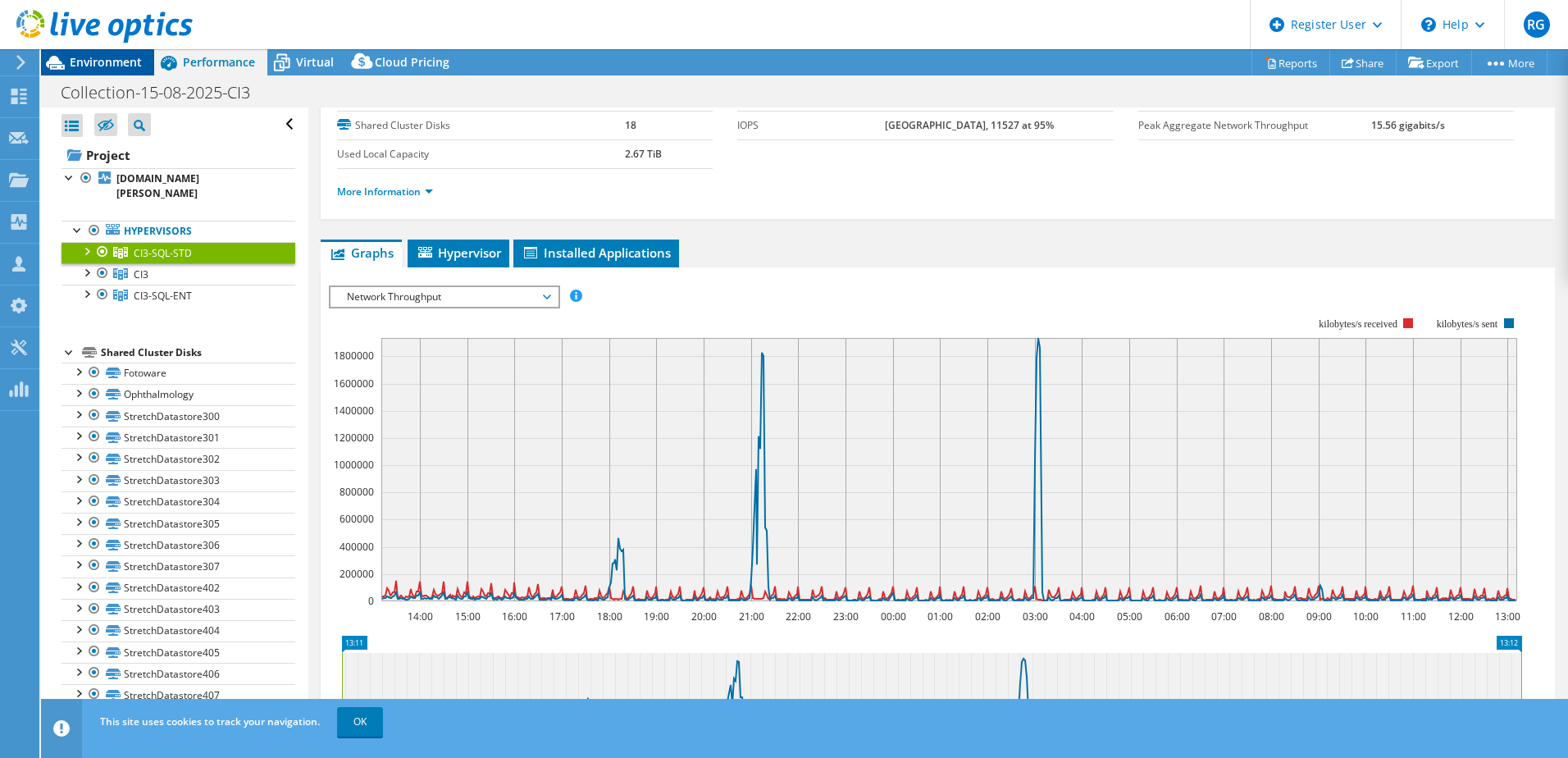
click at [109, 68] on span "Environment" at bounding box center [106, 61] width 72 height 15
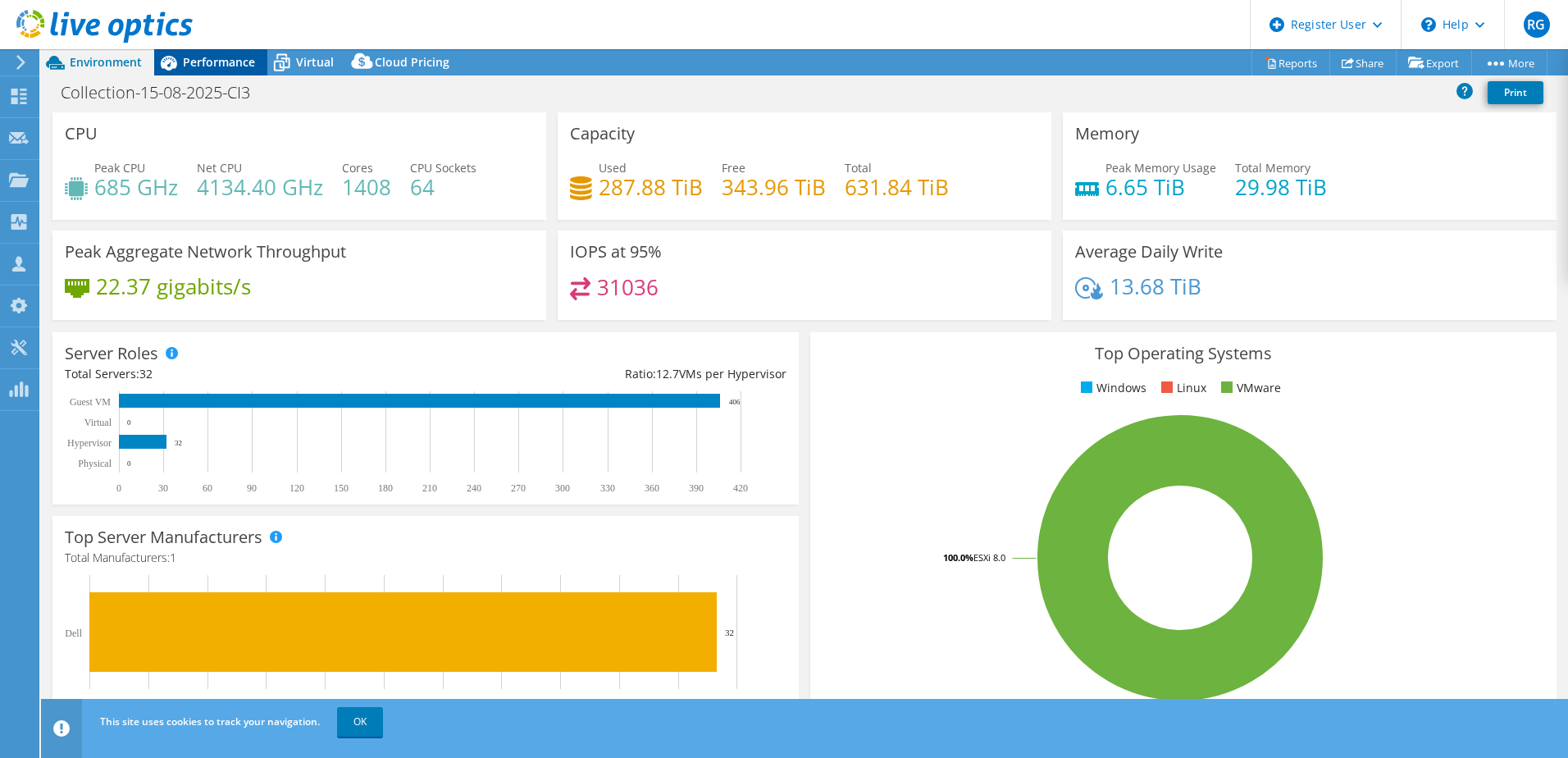
click at [235, 60] on span "Performance" at bounding box center [218, 61] width 72 height 15
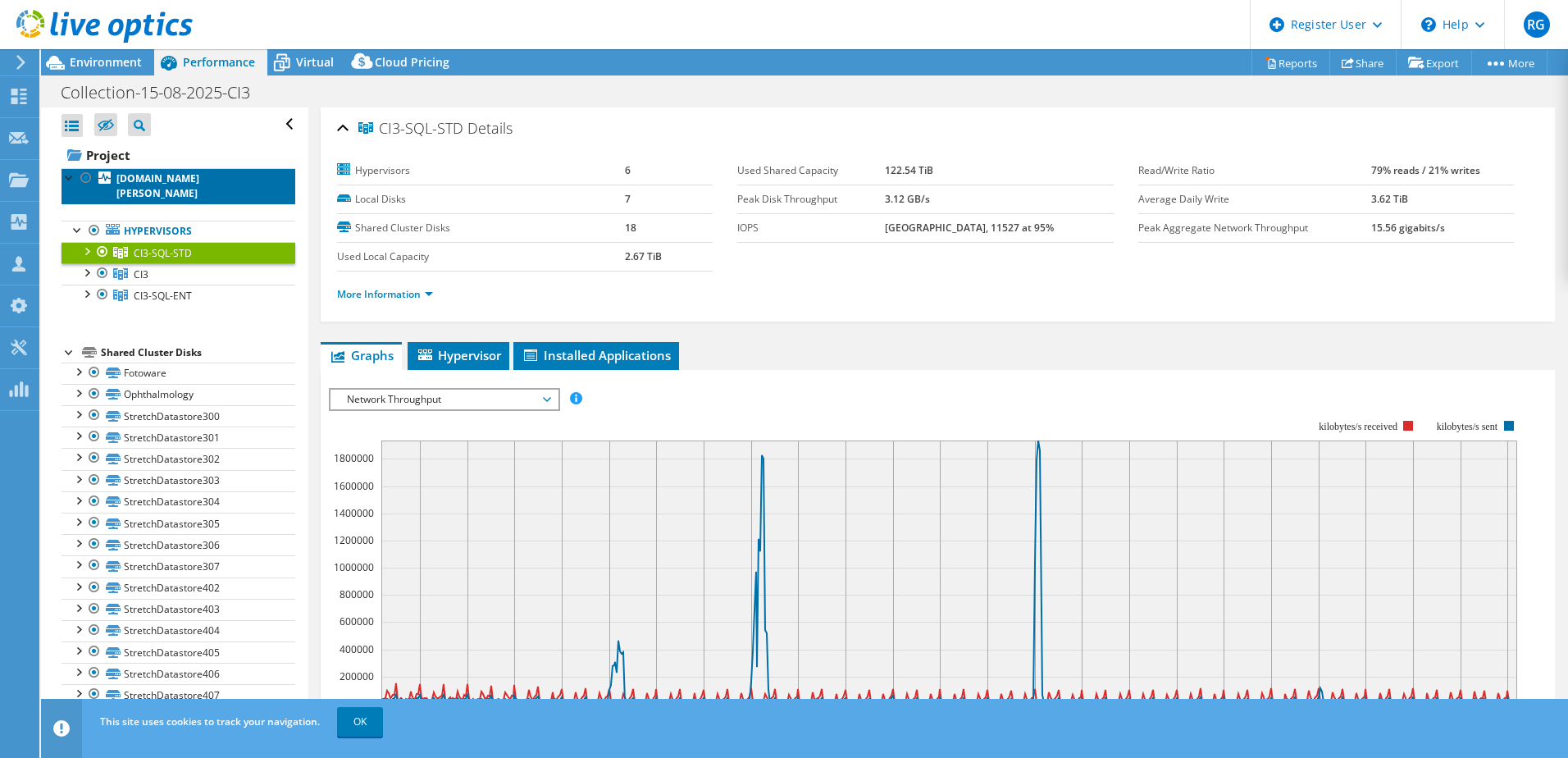
click at [237, 185] on link "[DOMAIN_NAME][PERSON_NAME]" at bounding box center [178, 187] width 234 height 36
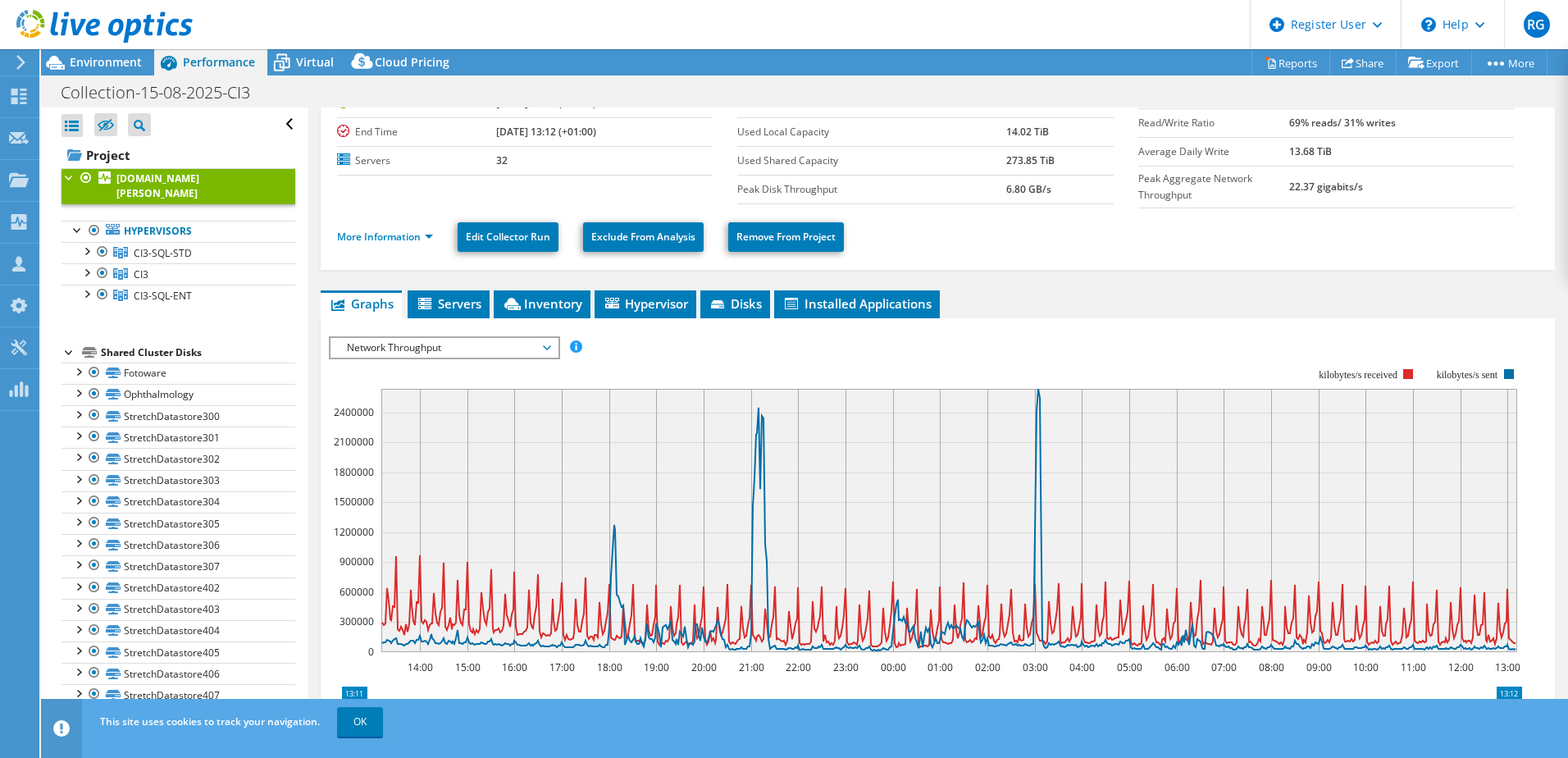
scroll to position [137, 0]
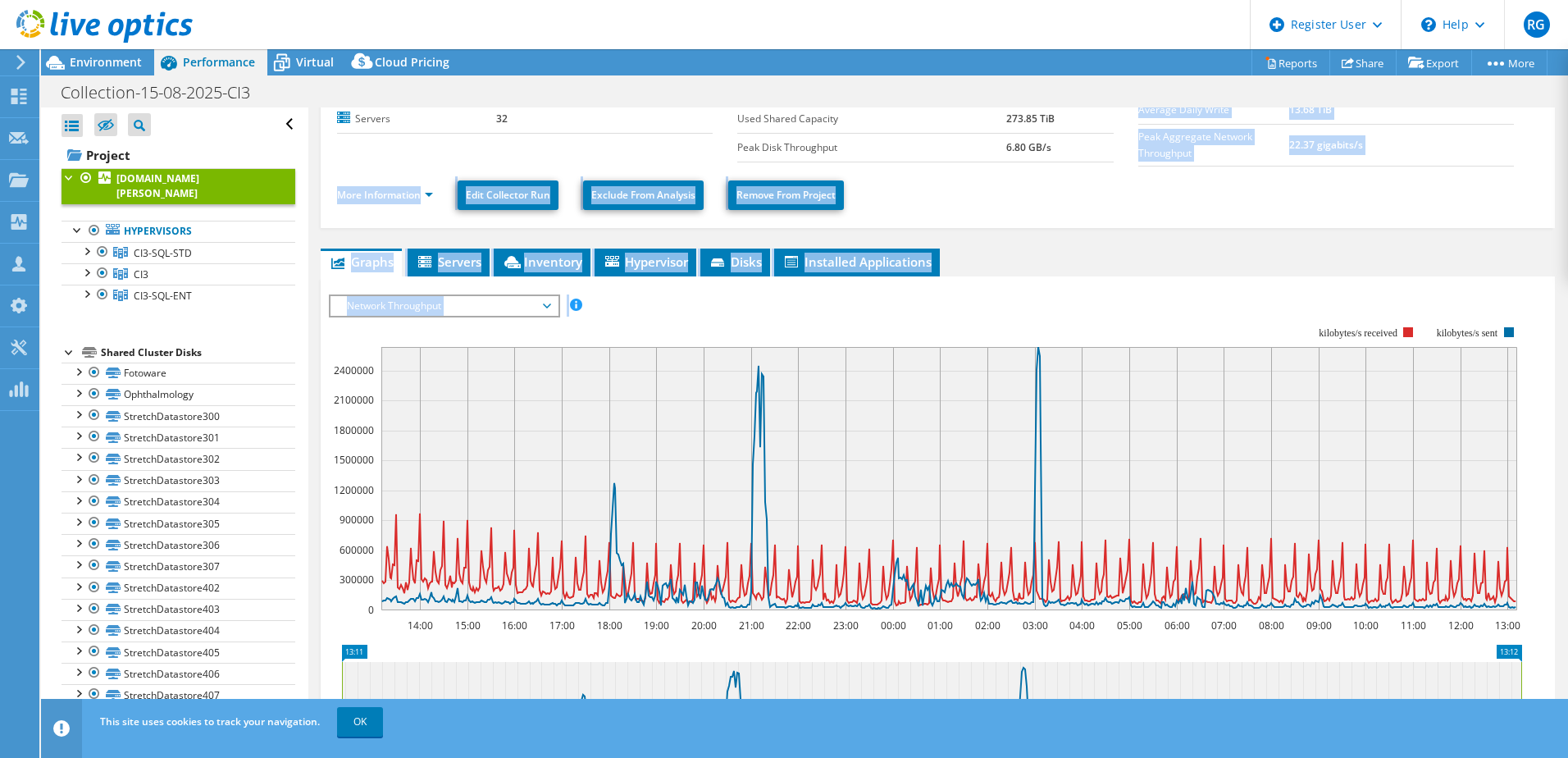
drag, startPoint x: 1567, startPoint y: 389, endPoint x: 1057, endPoint y: 294, distance: 518.8
click at [1057, 294] on div "[DOMAIN_NAME][PERSON_NAME] Details Duration 1 day, 0 hr, 1 min Start Time [DATE…" at bounding box center [938, 469] width 1259 height 998
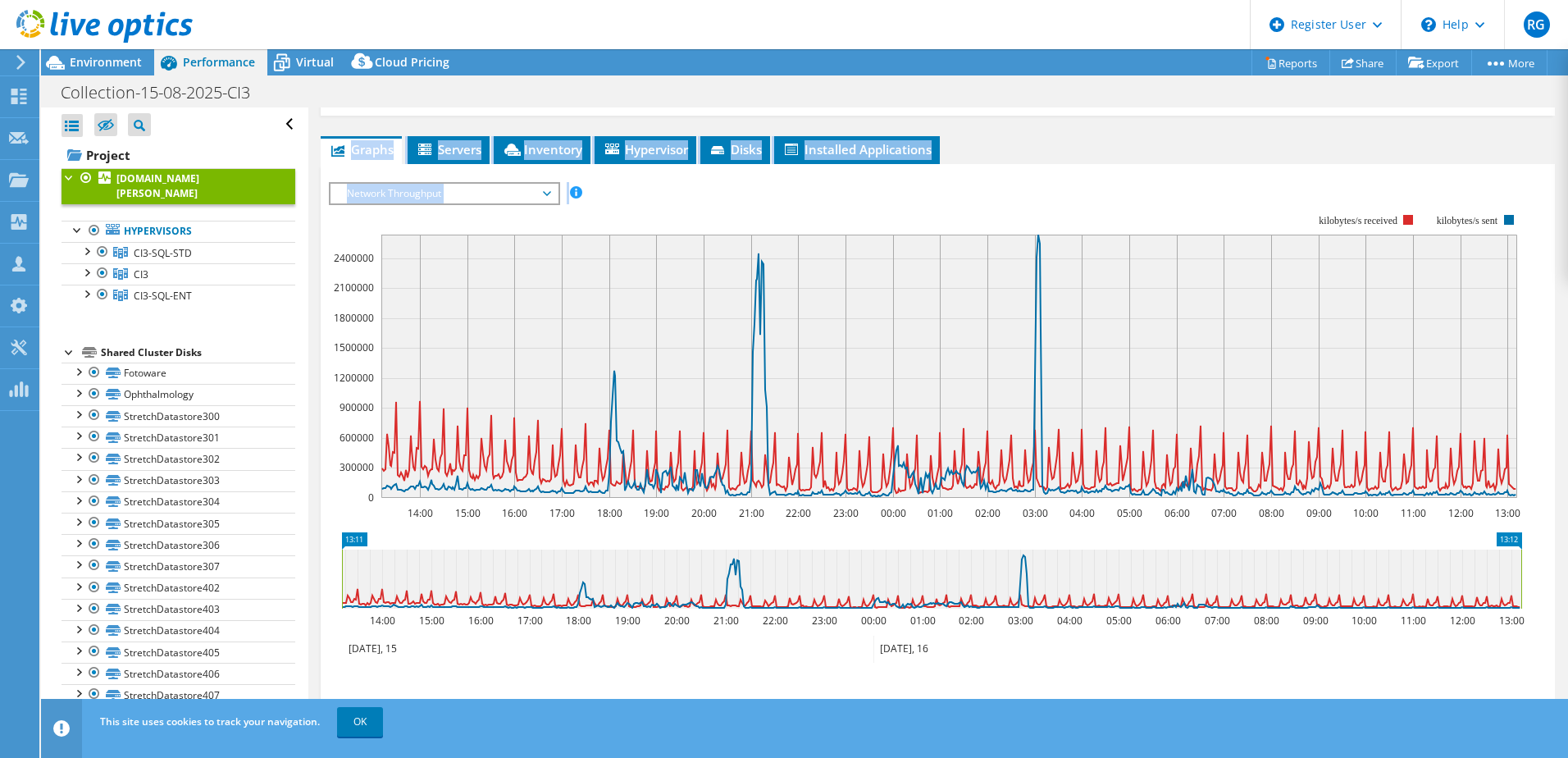
scroll to position [253, 0]
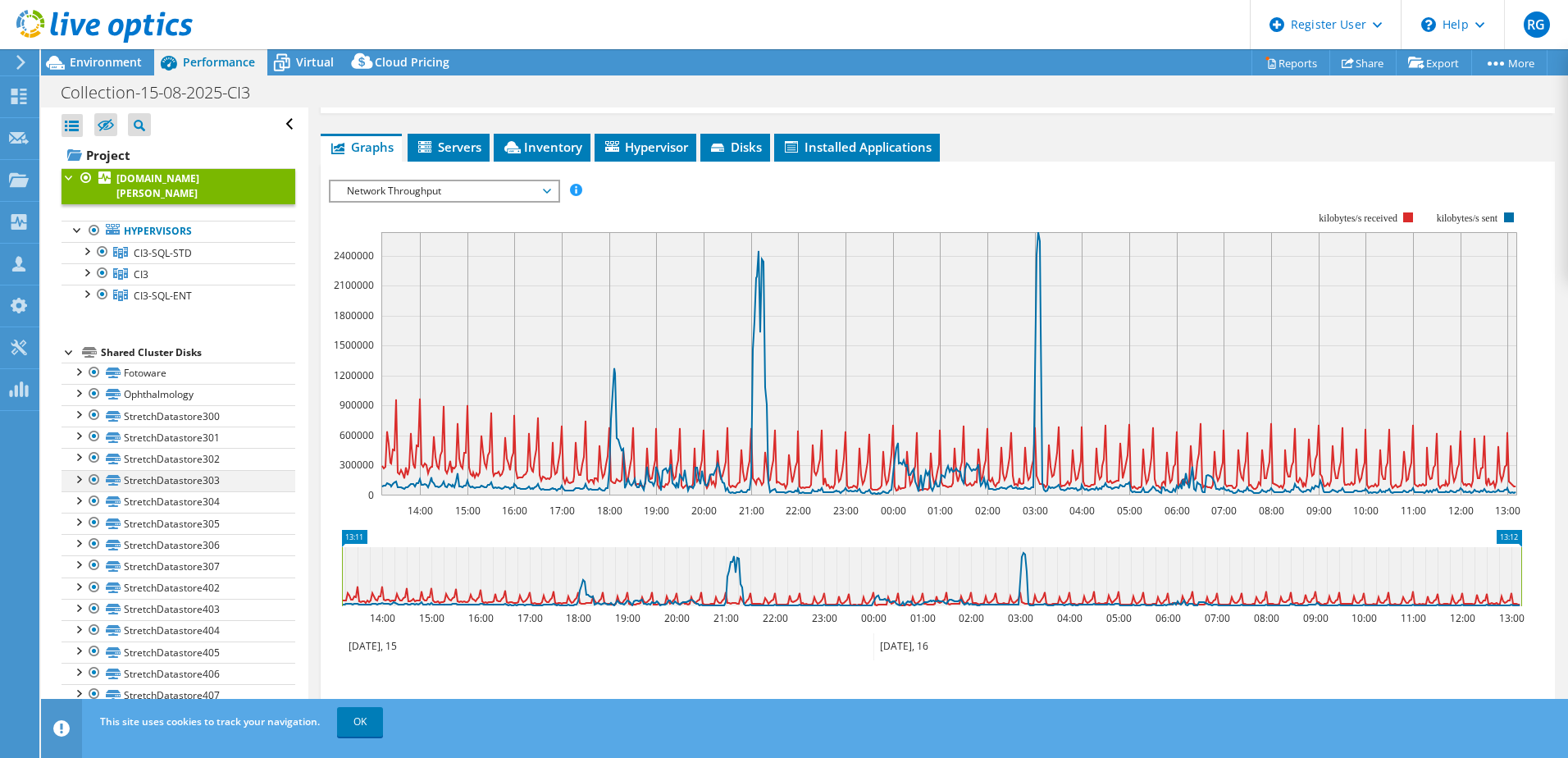
click at [77, 481] on div at bounding box center [78, 479] width 16 height 16
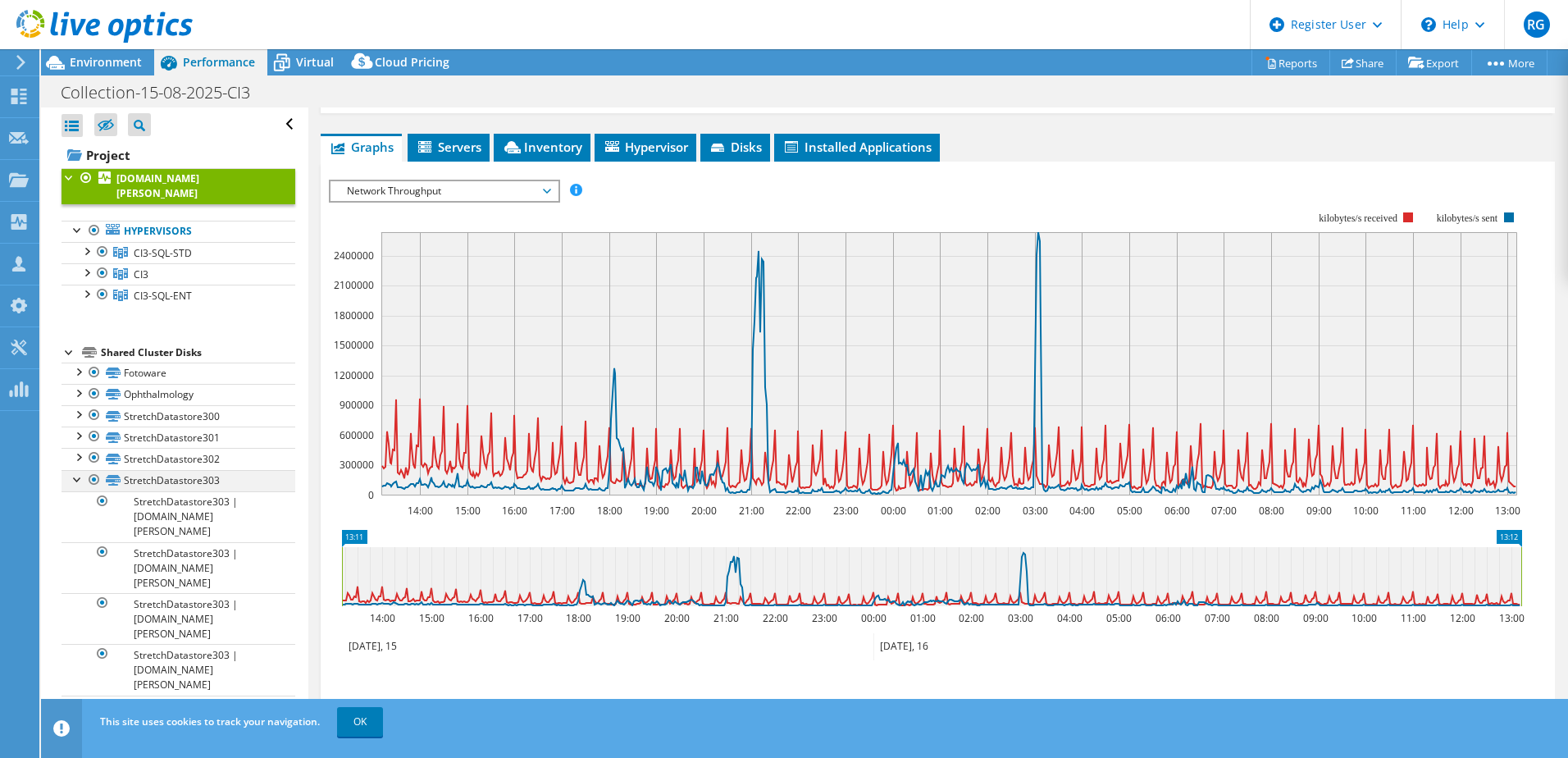
click at [77, 481] on div at bounding box center [78, 479] width 16 height 16
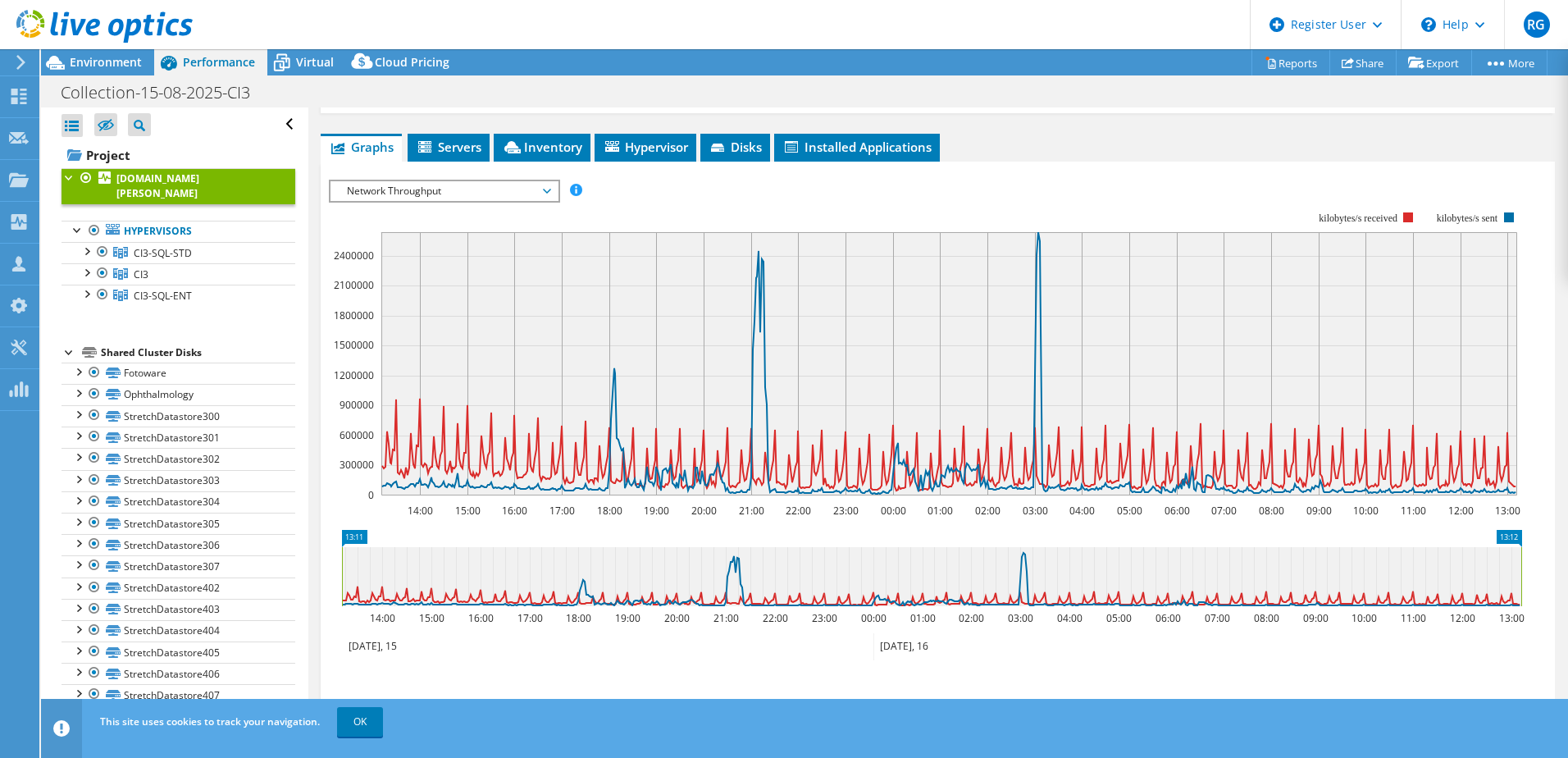
scroll to position [376, 0]
